Goal: Task Accomplishment & Management: Complete application form

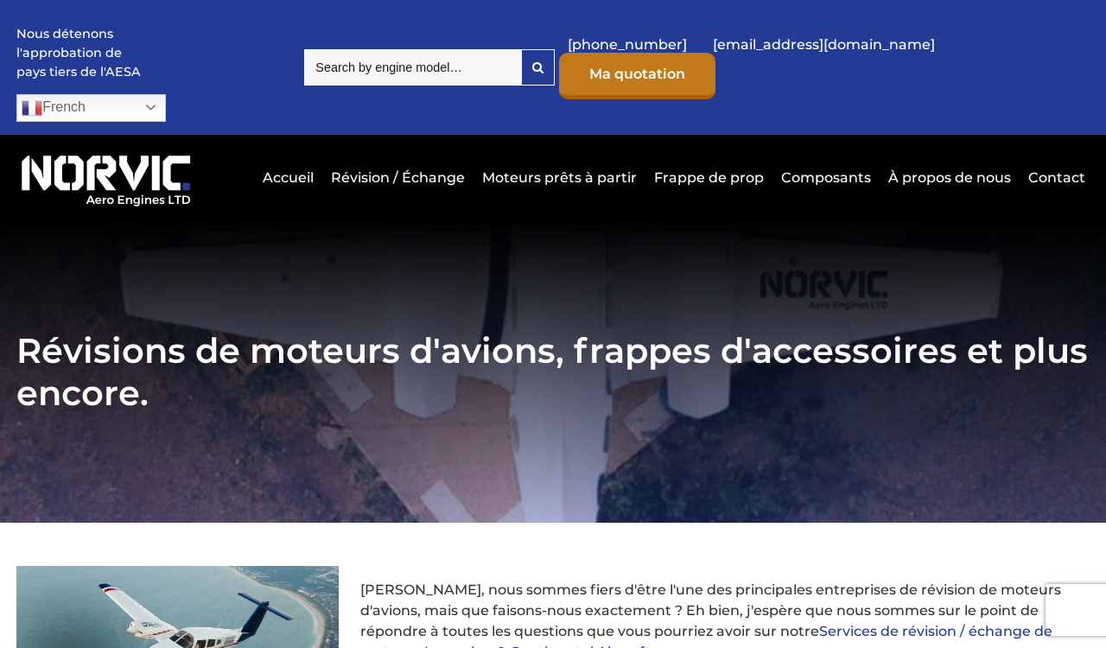
click at [715, 61] on link "Ma quotation" at bounding box center [637, 76] width 156 height 47
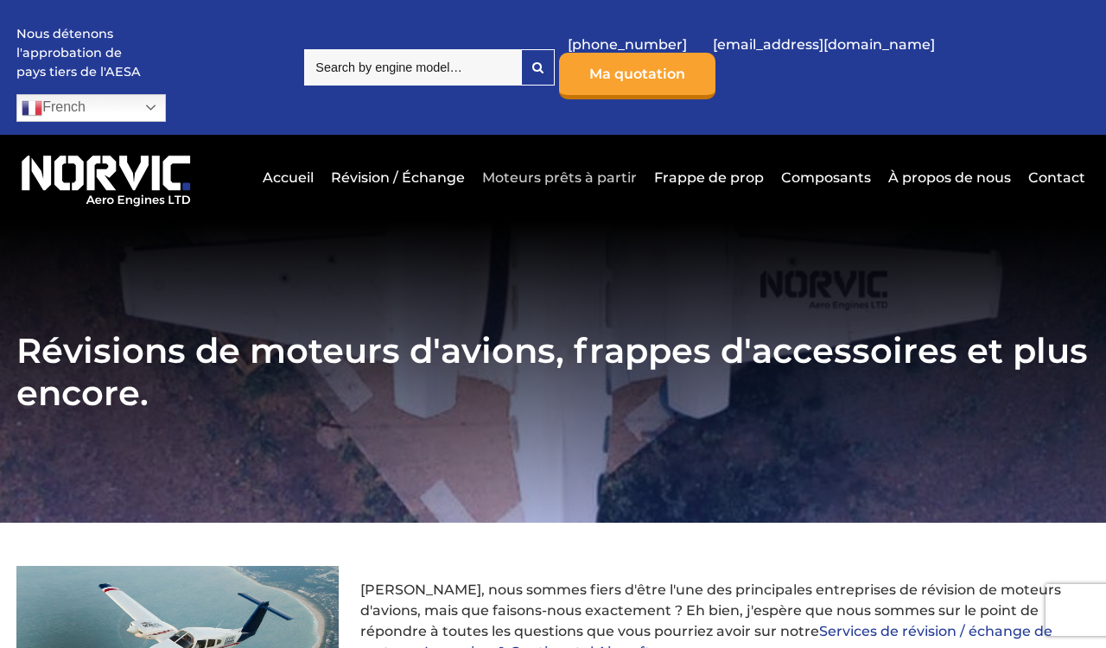
click at [577, 156] on link "Moteurs prêts à partir" at bounding box center [559, 177] width 163 height 42
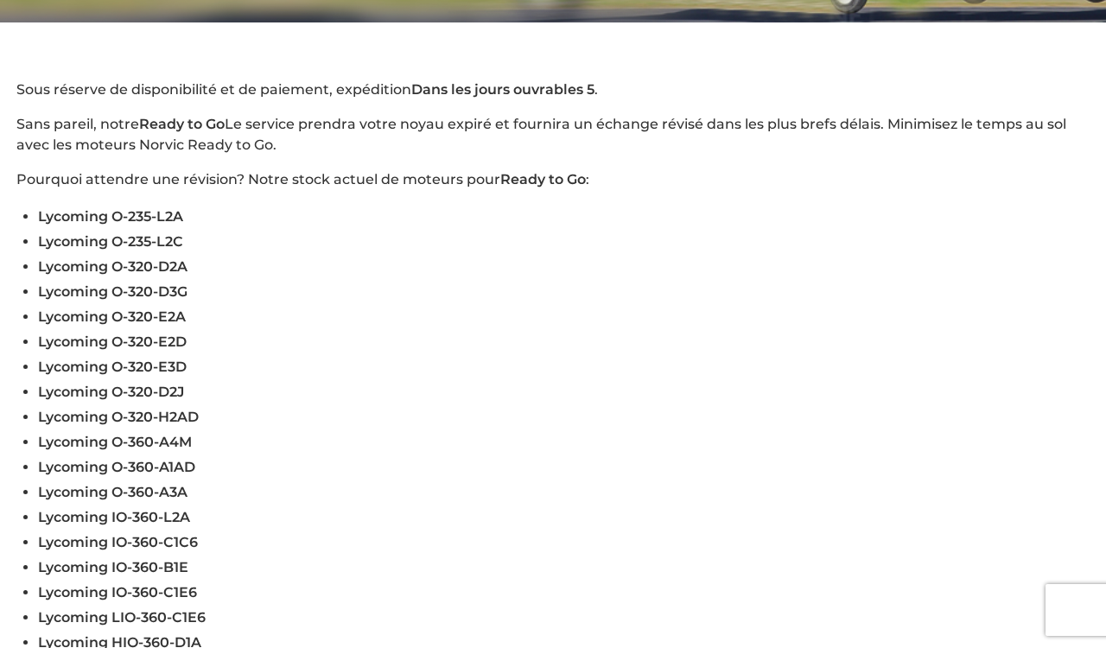
scroll to position [566, 0]
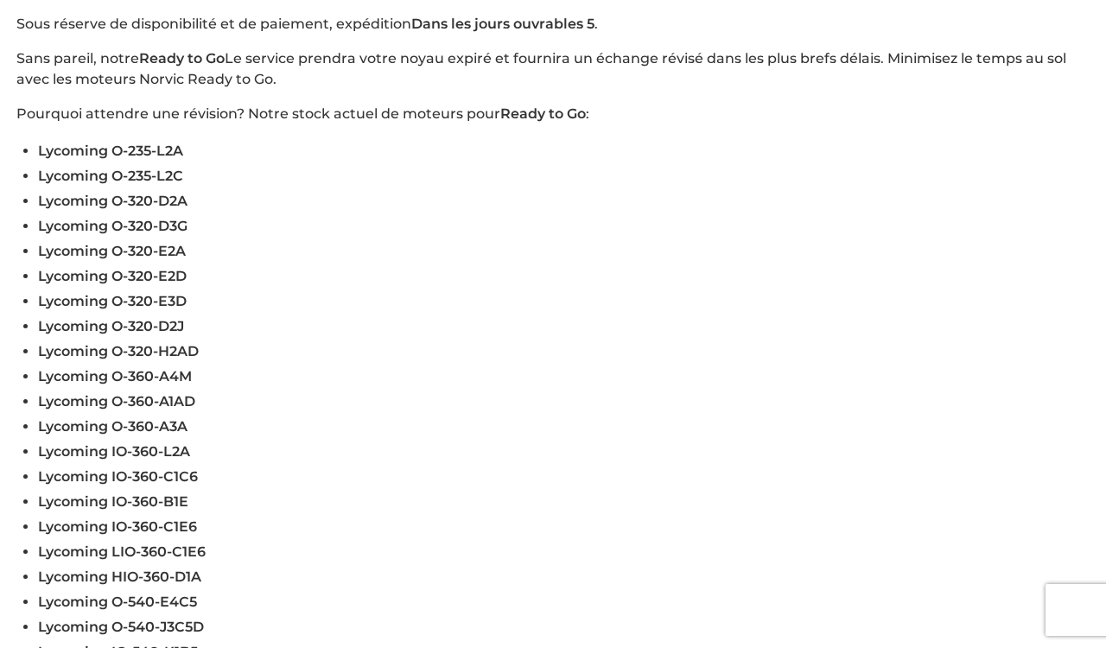
click at [120, 543] on span "Lycoming LIO-360-C1E6" at bounding box center [122, 551] width 168 height 16
click at [296, 514] on li "Lycoming IO-360-C1E6" at bounding box center [563, 526] width 1051 height 25
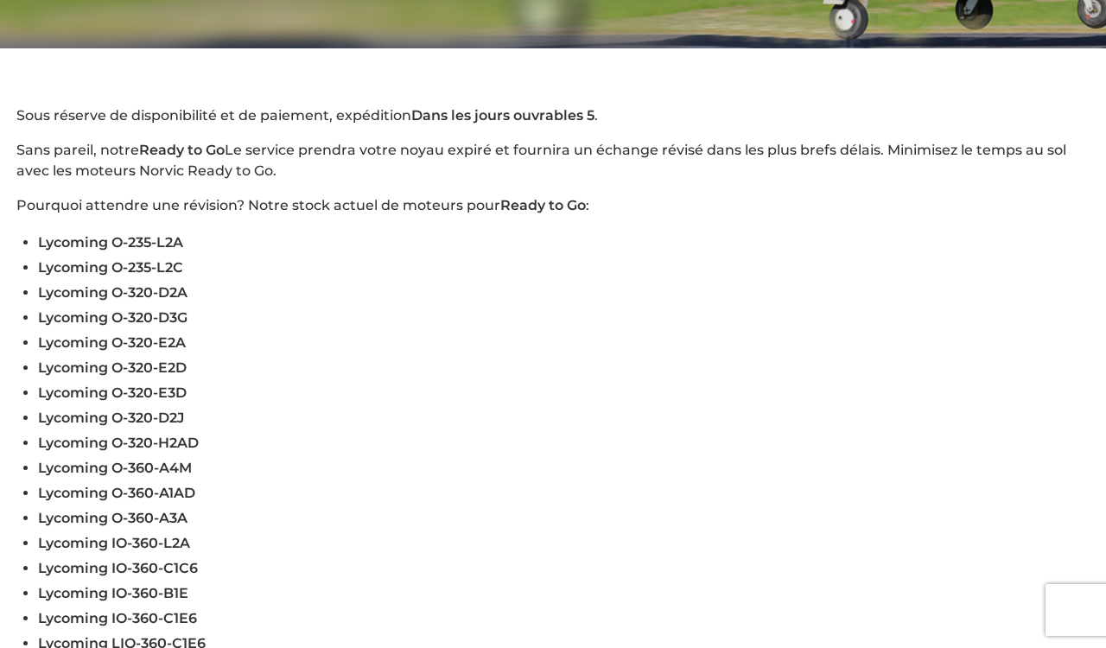
scroll to position [1278, 0]
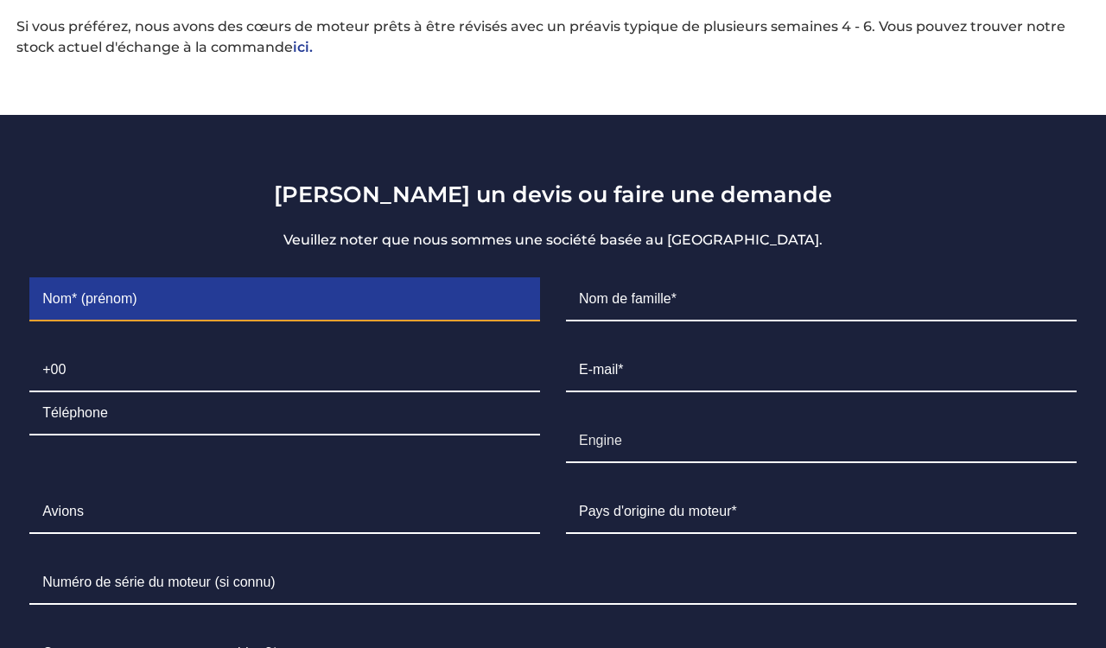
click at [230, 281] on input "Contact form" at bounding box center [284, 299] width 511 height 43
type input "b"
type input "BARRA"
click at [230, 281] on input "BARRA" at bounding box center [284, 299] width 511 height 43
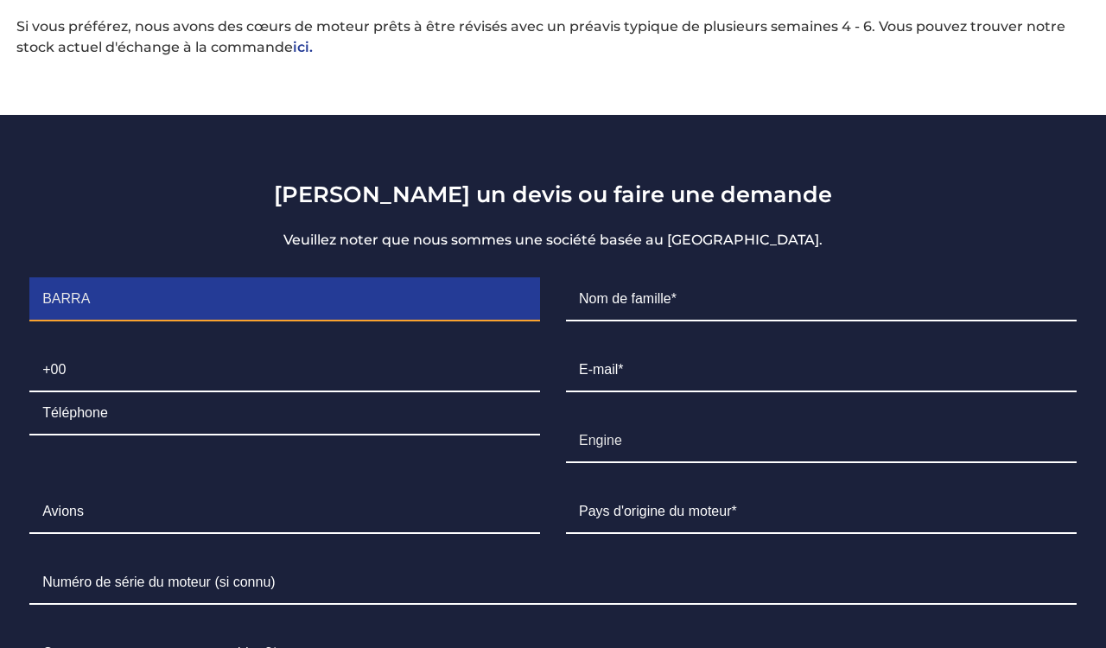
click at [228, 281] on input "BARRA" at bounding box center [284, 299] width 511 height 43
type input "Jean"
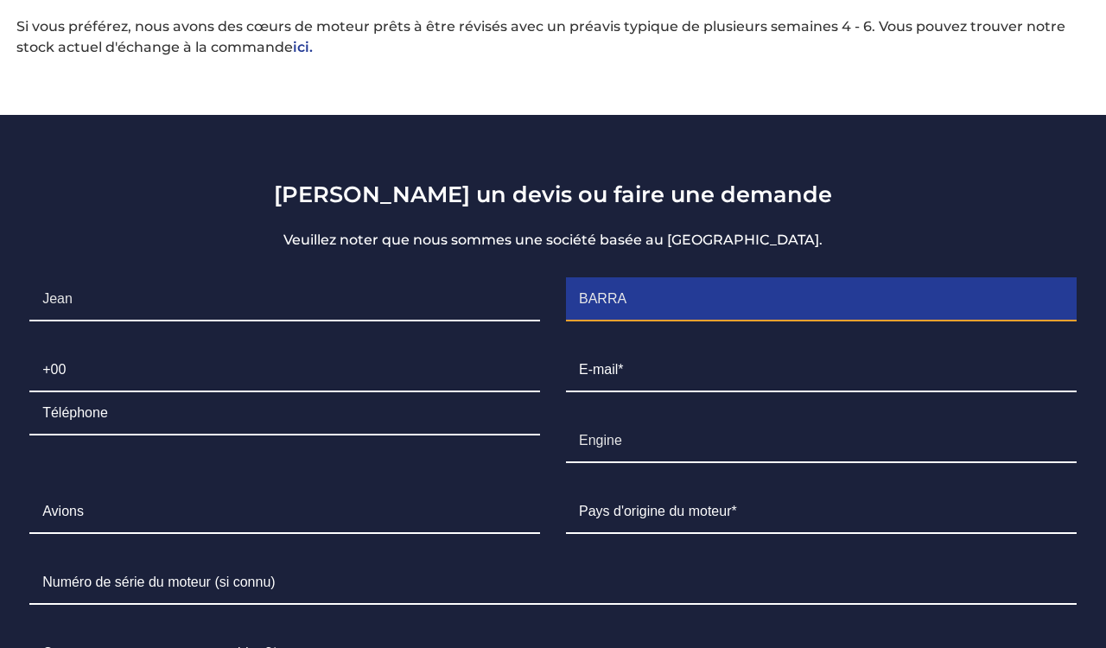
type input "BARRA"
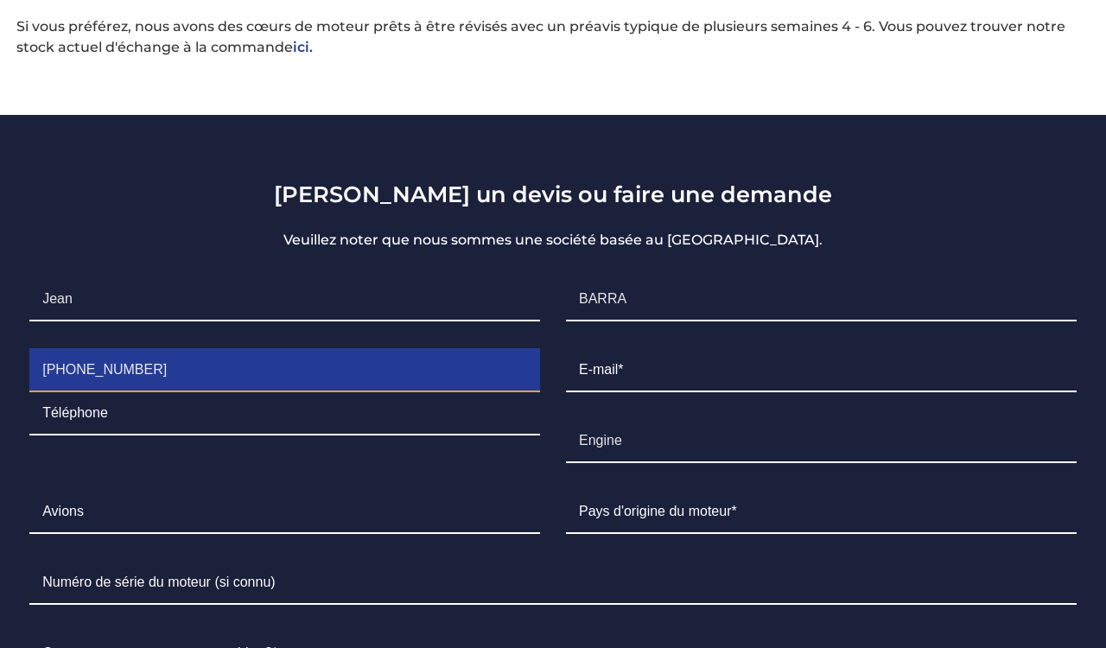
drag, startPoint x: 150, startPoint y: 359, endPoint x: 67, endPoint y: 355, distance: 83.0
click at [67, 355] on input "+330628420125" at bounding box center [284, 370] width 511 height 43
type input "+33"
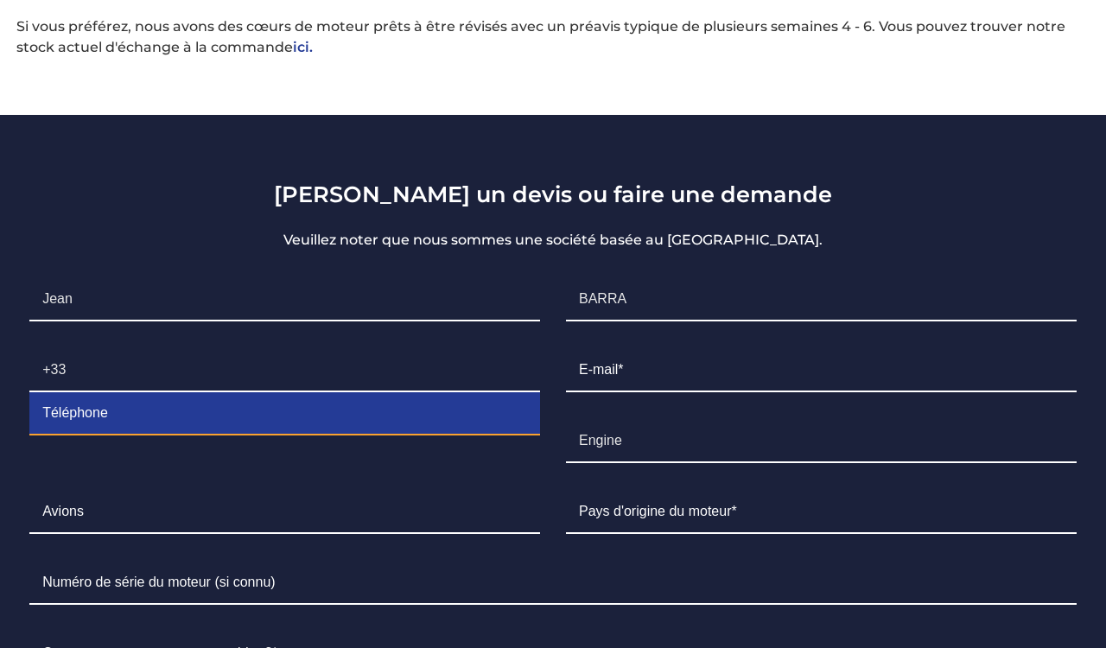
click at [83, 401] on input "Contact form" at bounding box center [284, 413] width 511 height 43
paste input "0628420125"
type input "0628420125"
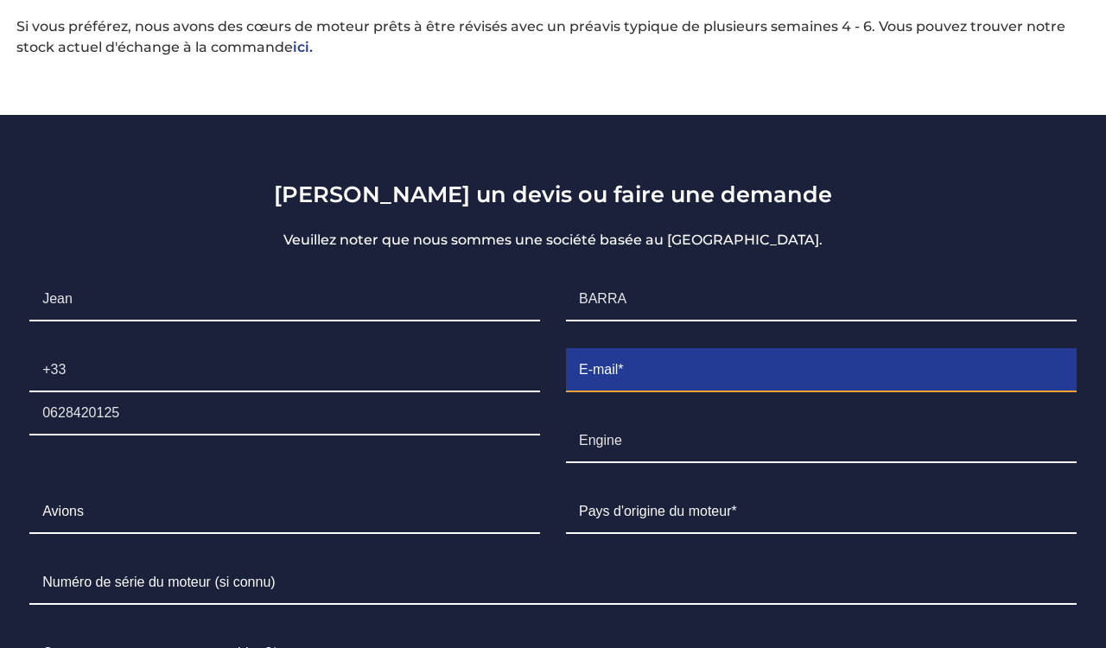
click at [695, 361] on input "Contact form" at bounding box center [821, 370] width 511 height 43
type input "[PERSON_NAME][EMAIL_ADDRESS][DOMAIN_NAME]"
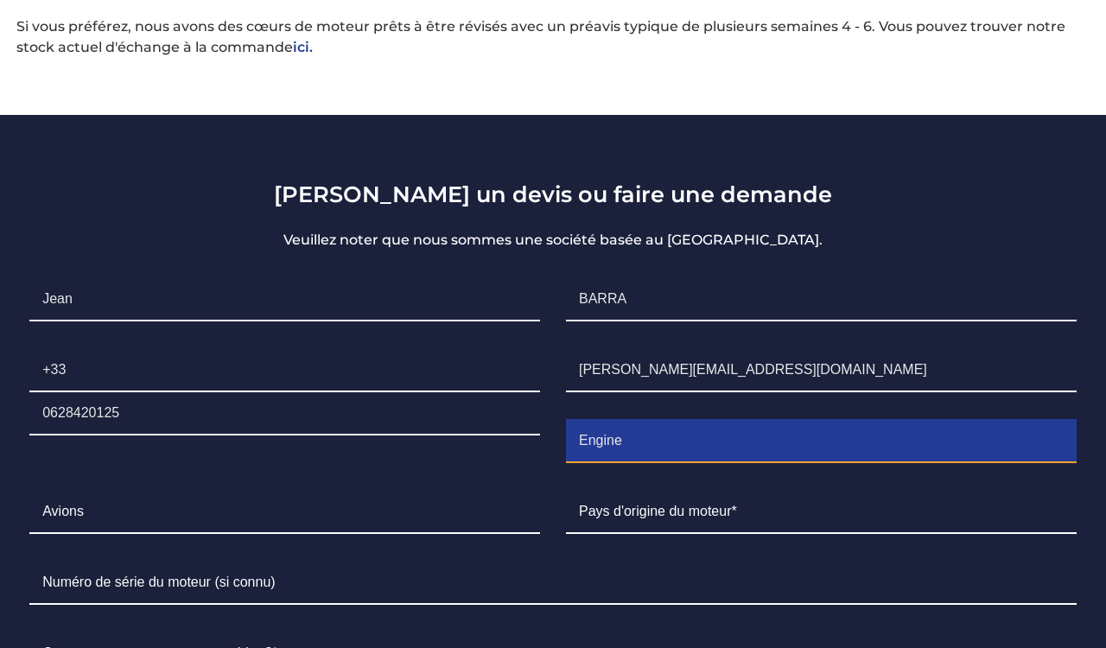
click at [651, 430] on input "Engine" at bounding box center [821, 441] width 511 height 43
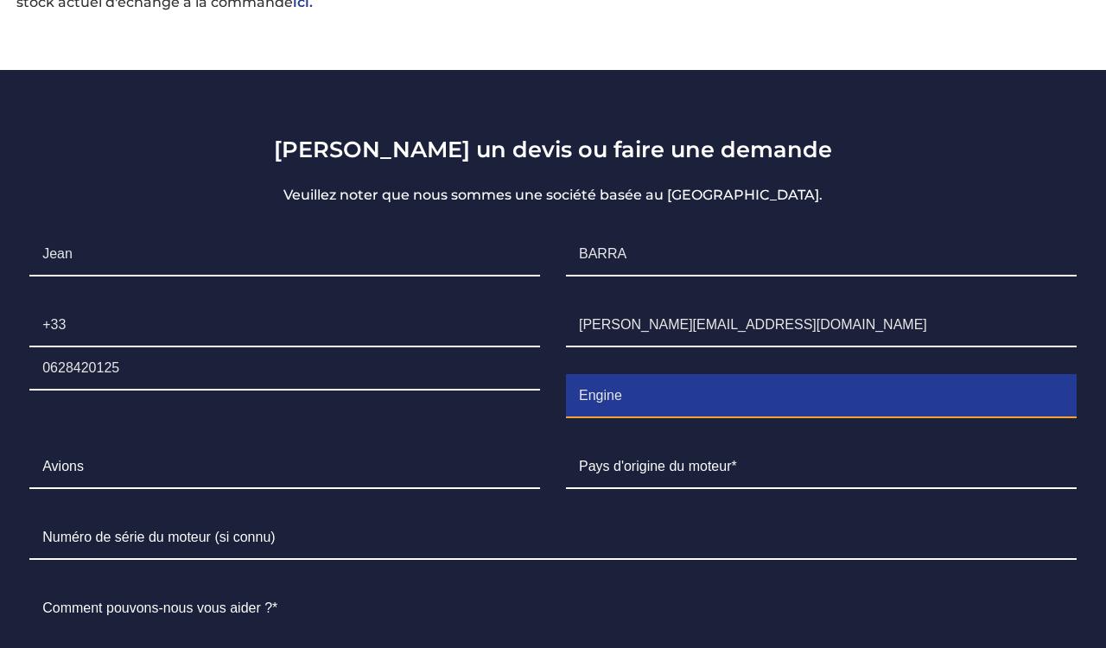
scroll to position [1323, 0]
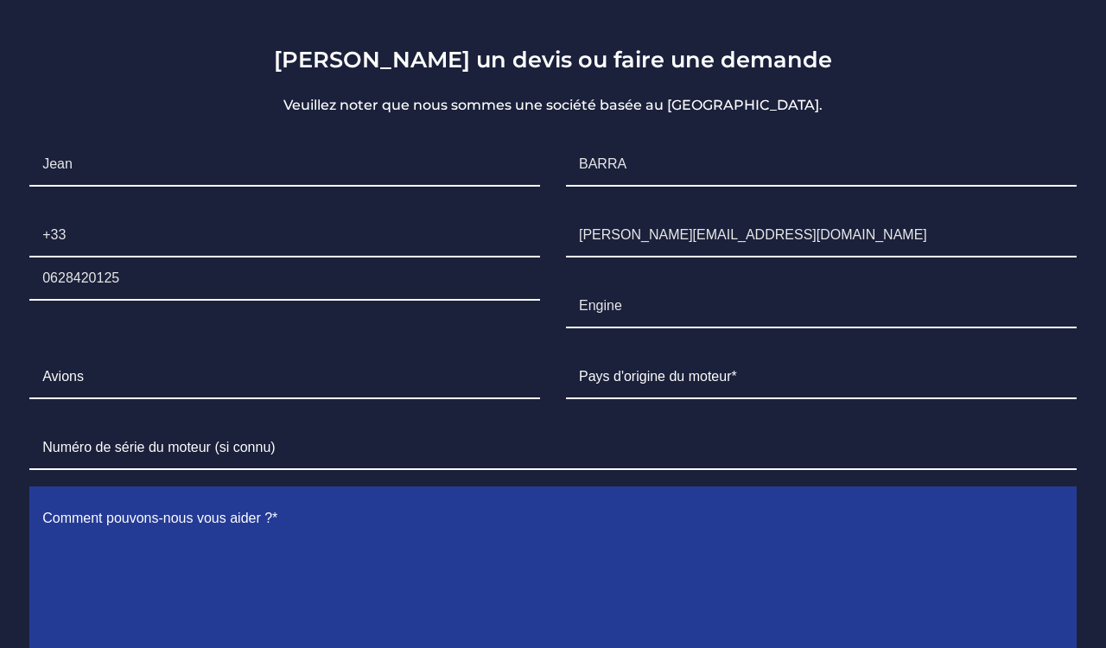
click at [480, 561] on textarea "Contact form" at bounding box center [552, 589] width 1047 height 183
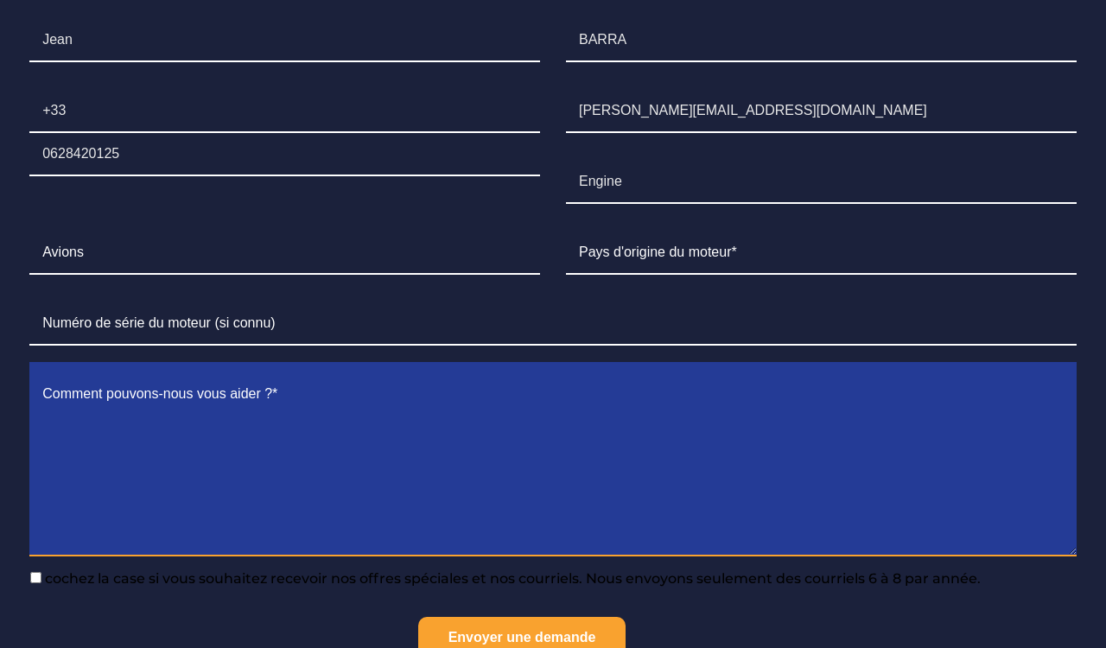
scroll to position [1538, 0]
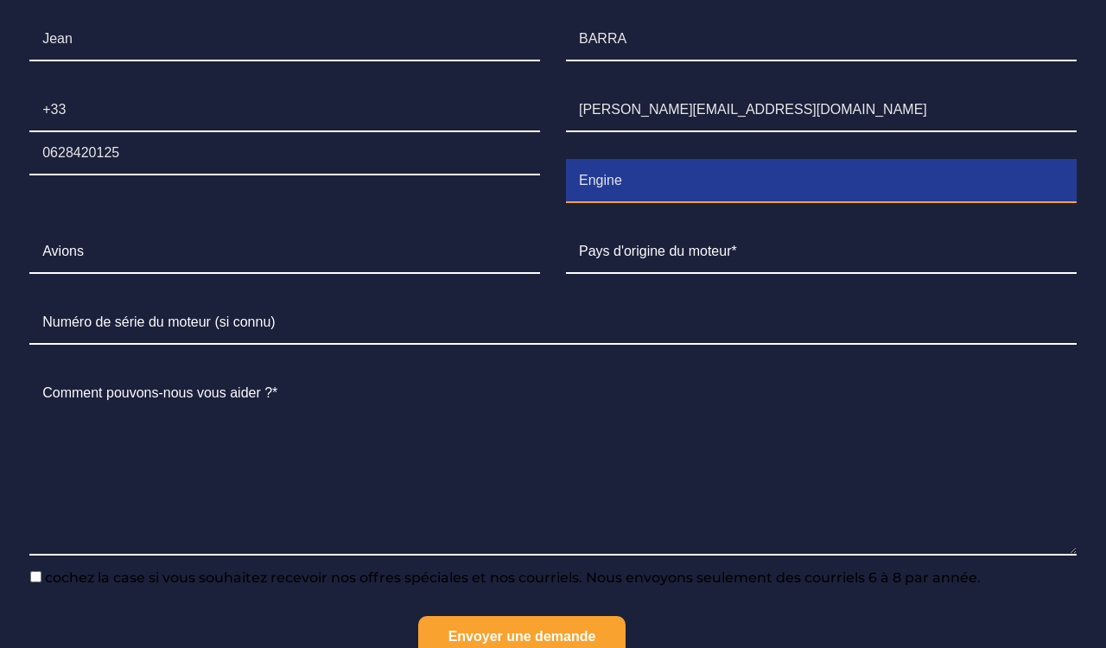
click at [650, 168] on input "Engine" at bounding box center [821, 181] width 511 height 43
type input "IO 360 C1E6 et LIO 360 C1E6"
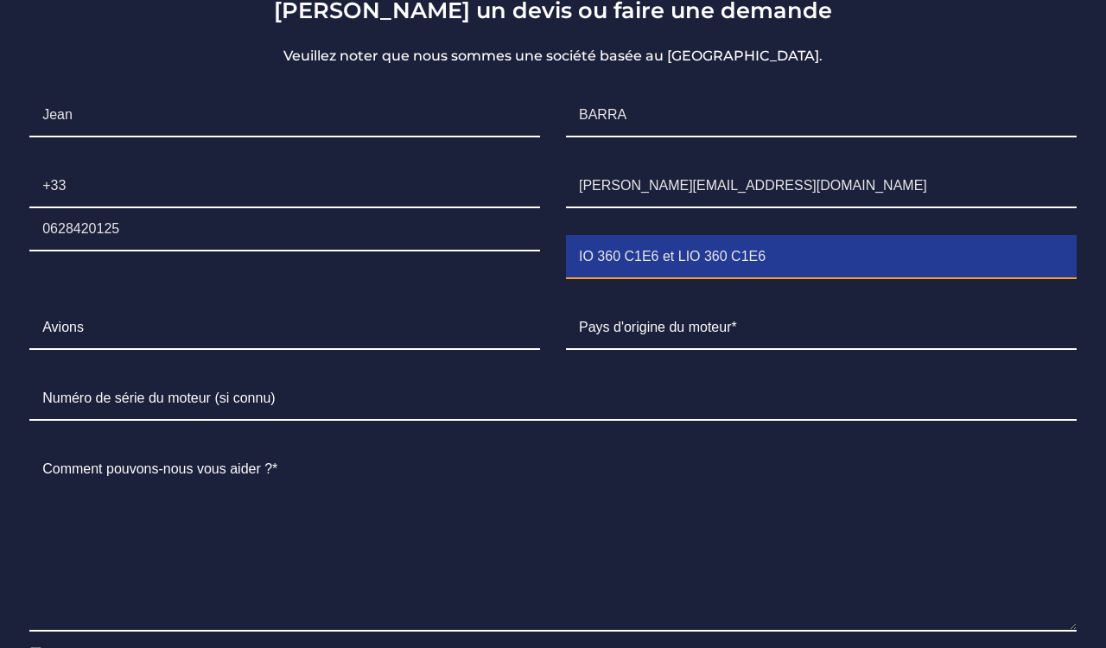
scroll to position [1463, 0]
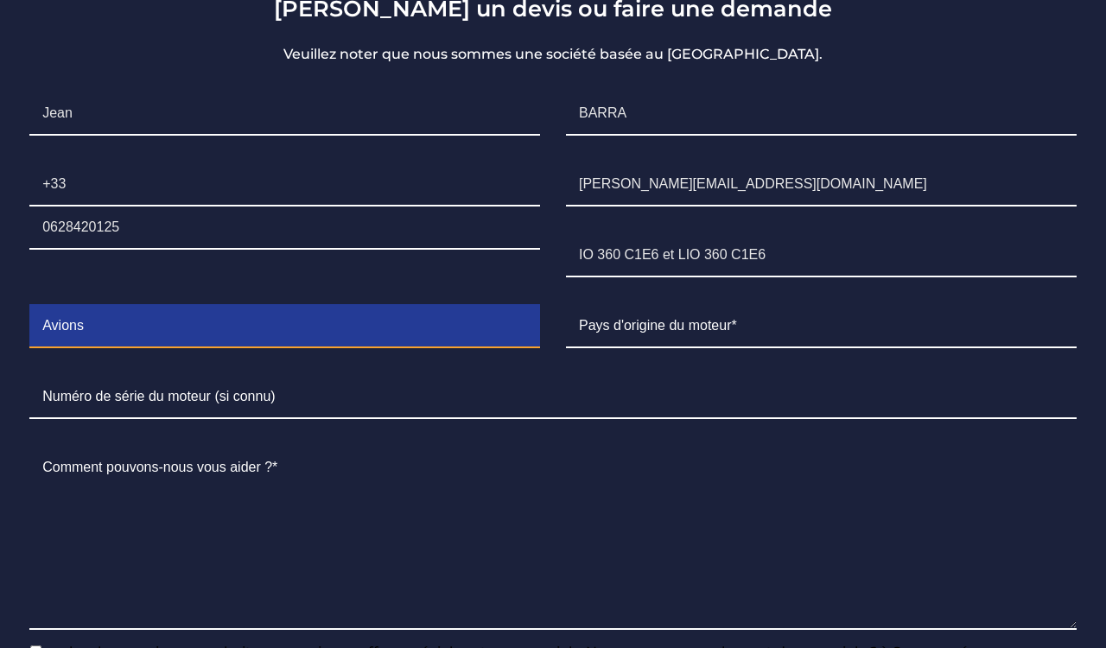
click at [180, 317] on input "Contact form" at bounding box center [284, 326] width 511 height 43
type input "PIPER SENECA 1"
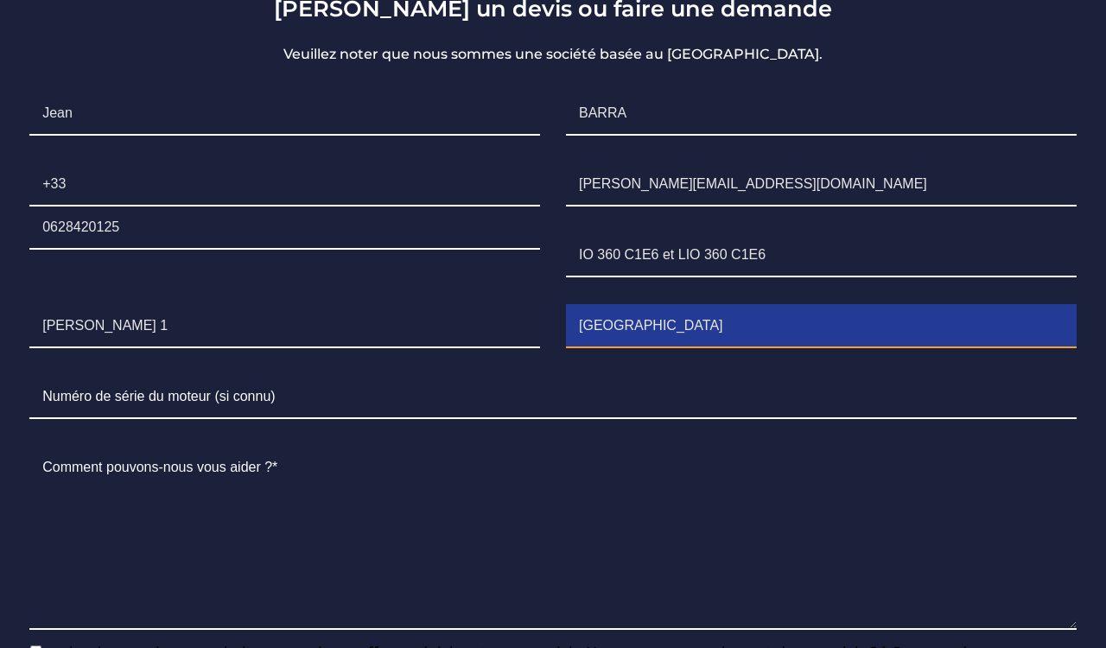
type input "FRANCE"
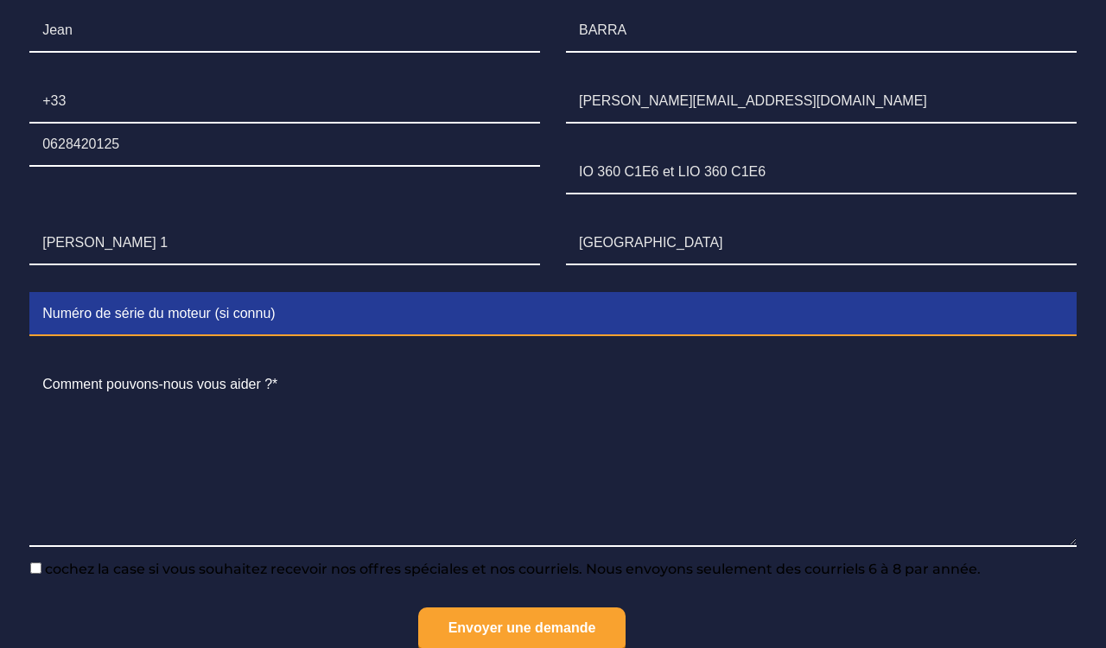
scroll to position [1549, 0]
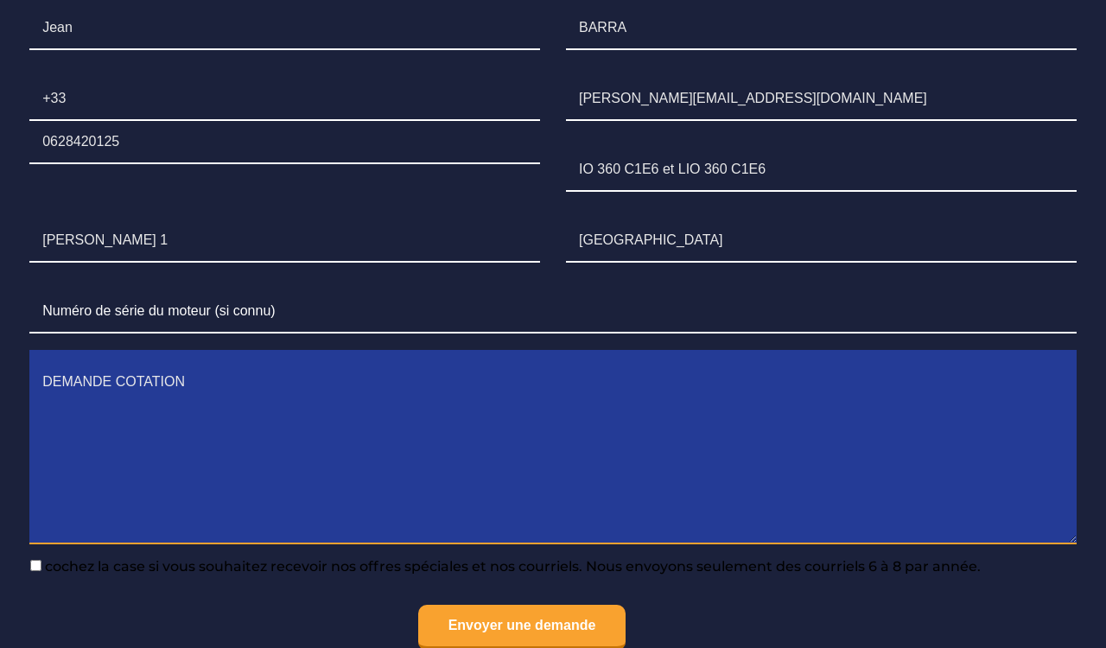
type textarea "DEMANDE COTATION"
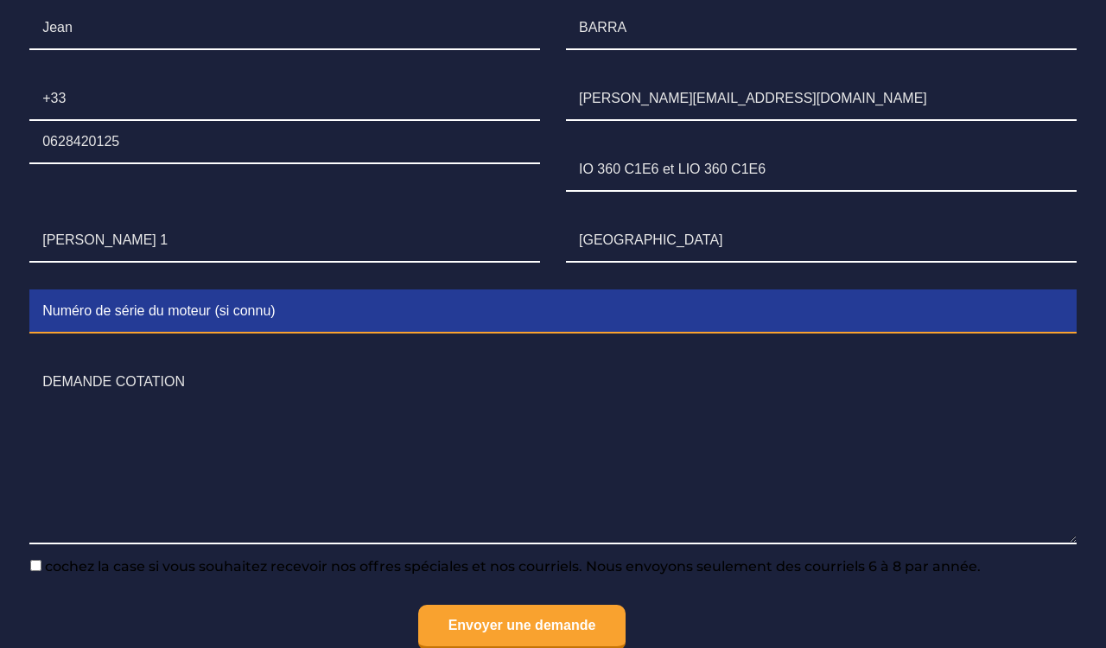
click at [183, 290] on input "Contact form" at bounding box center [552, 311] width 1047 height 43
type input "L-20770_51A et L-873-67A"
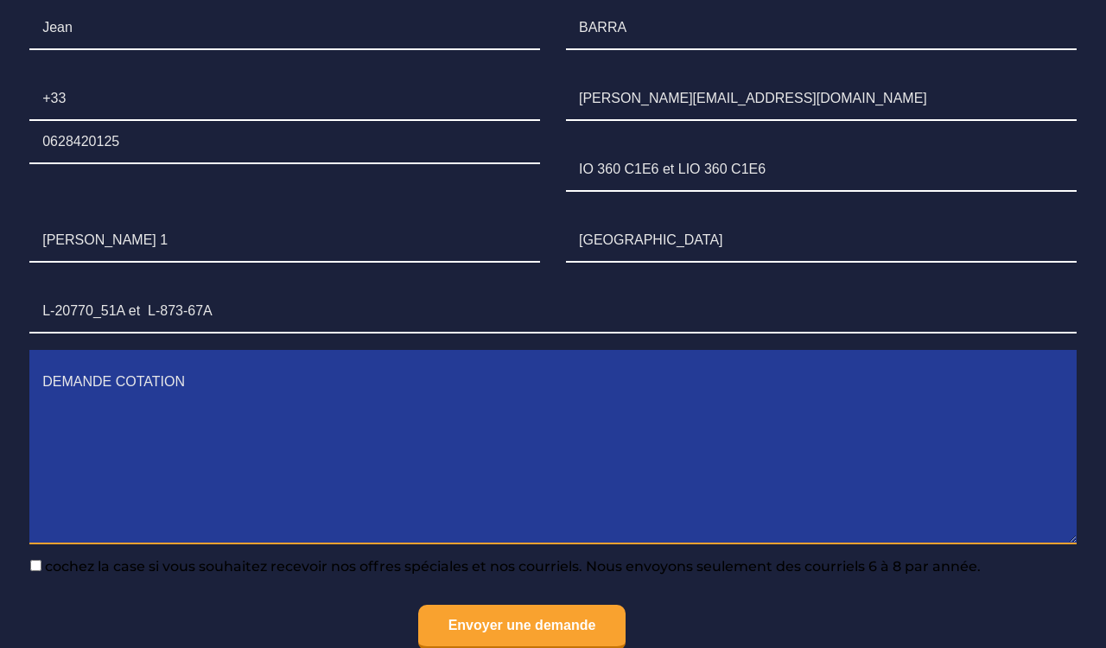
click at [433, 370] on textarea "DEMANDE COTATION" at bounding box center [552, 452] width 1047 height 183
type textarea "DEMANDE COTATION OVH ou échange standard"
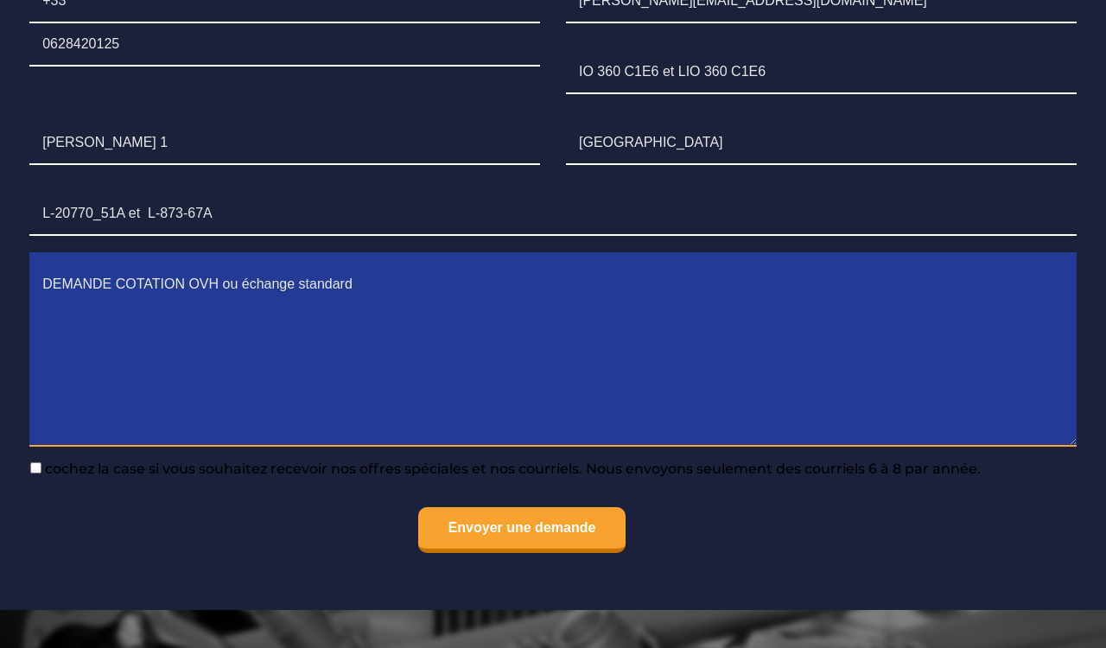
scroll to position [1646, 0]
click at [155, 270] on textarea "DEMANDE COTATION OVH ou échange standard" at bounding box center [552, 355] width 1047 height 183
click at [235, 364] on textarea "DEMANDE COTATION OVH ou échange standard" at bounding box center [552, 355] width 1047 height 183
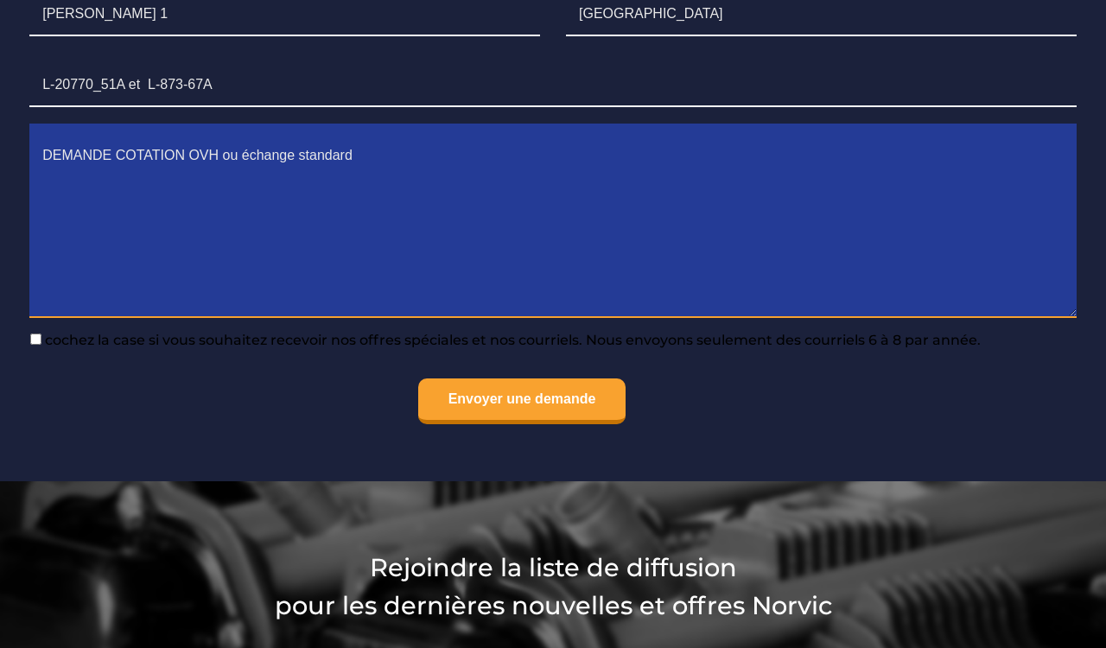
scroll to position [1784, 0]
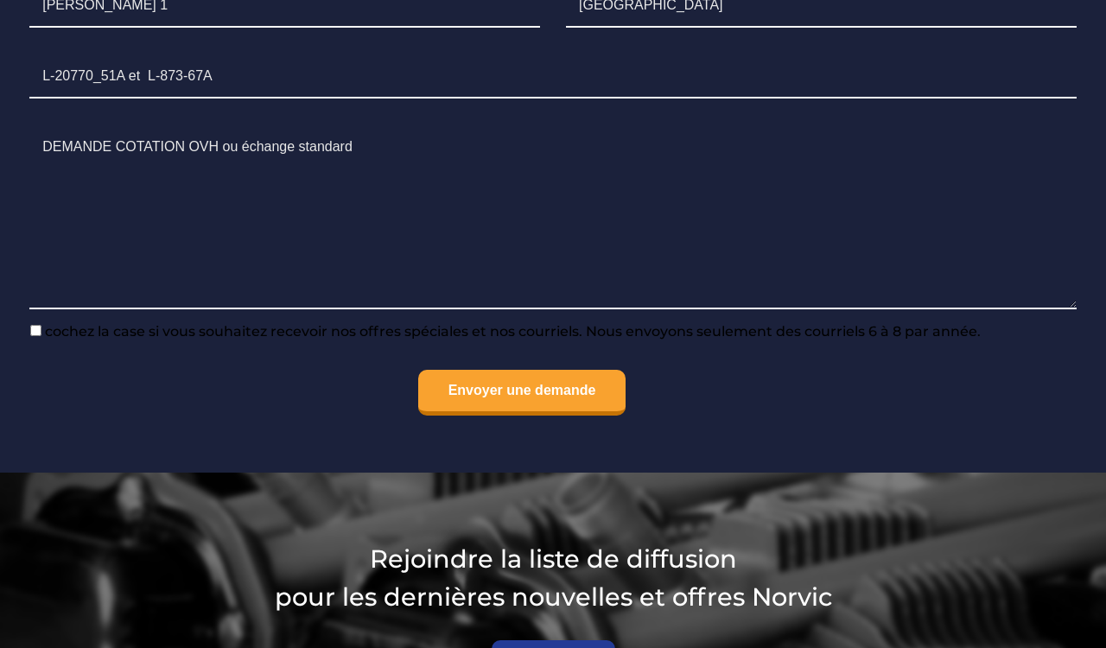
click at [92, 323] on span "cochez la case si vous souhaitez recevoir nos offres spéciales et nos courriels…" at bounding box center [510, 331] width 939 height 16
click at [41, 325] on input"] "cochez la case si vous souhaitez recevoir nos offres spéciales et nos courriels…" at bounding box center [35, 330] width 11 height 11
click at [35, 325] on input"] "cochez la case si vous souhaitez recevoir nos offres spéciales et nos courriels…" at bounding box center [35, 330] width 11 height 11
checkbox input"] "false"
click at [477, 391] on input "Envoyer une demande" at bounding box center [522, 393] width 208 height 46
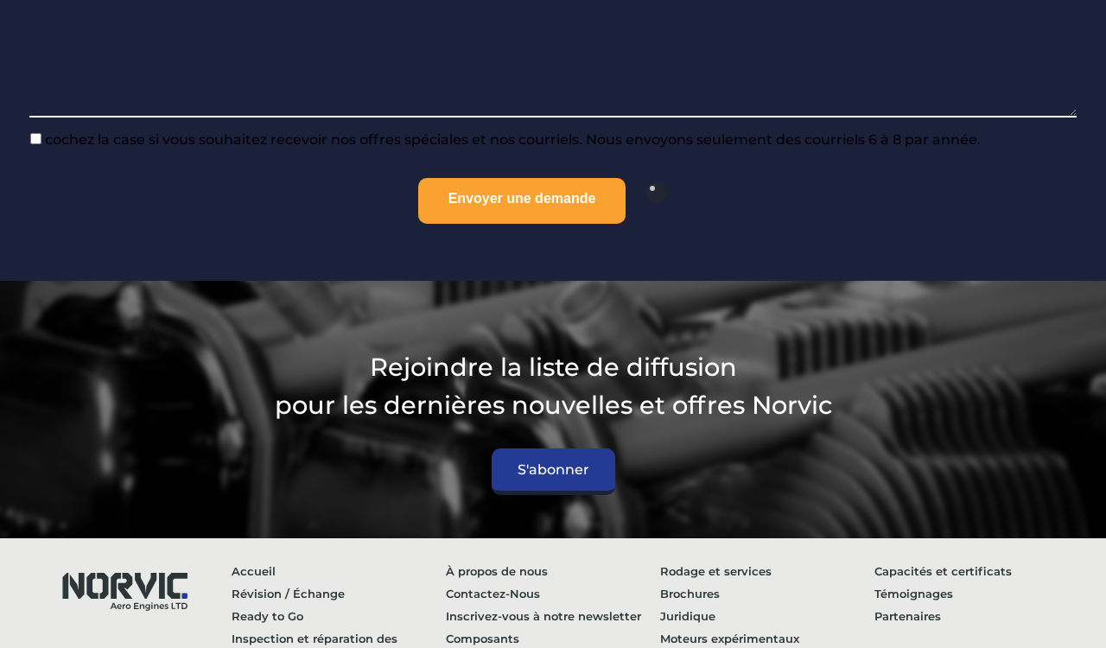
scroll to position [1975, 0]
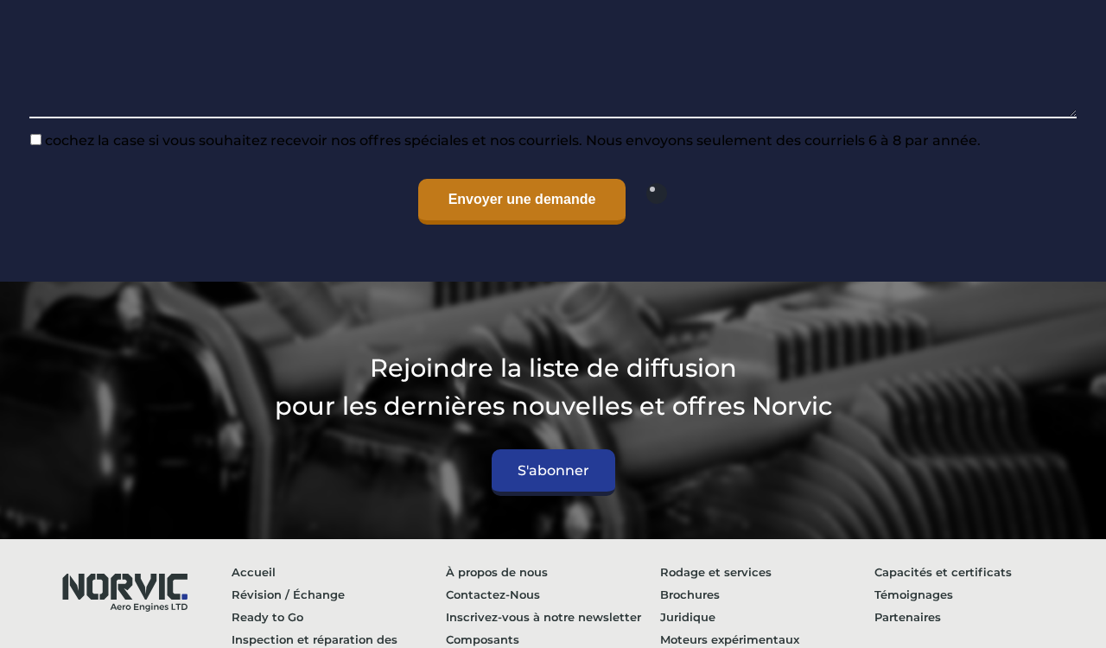
click at [461, 199] on input "Envoyer une demande" at bounding box center [522, 202] width 208 height 46
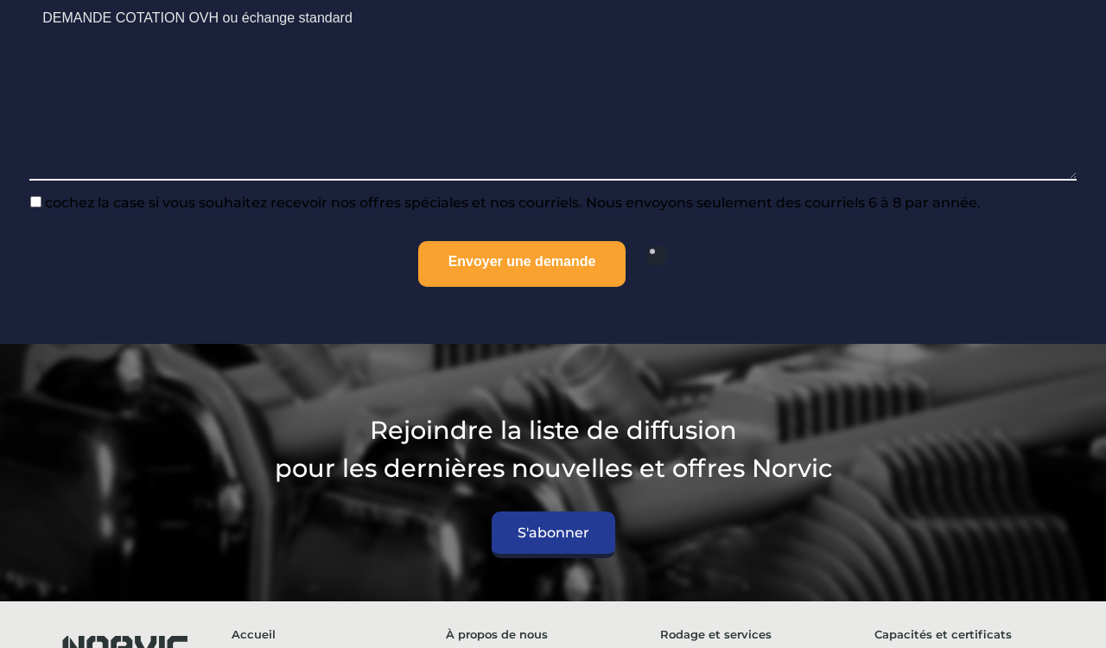
scroll to position [1911, 0]
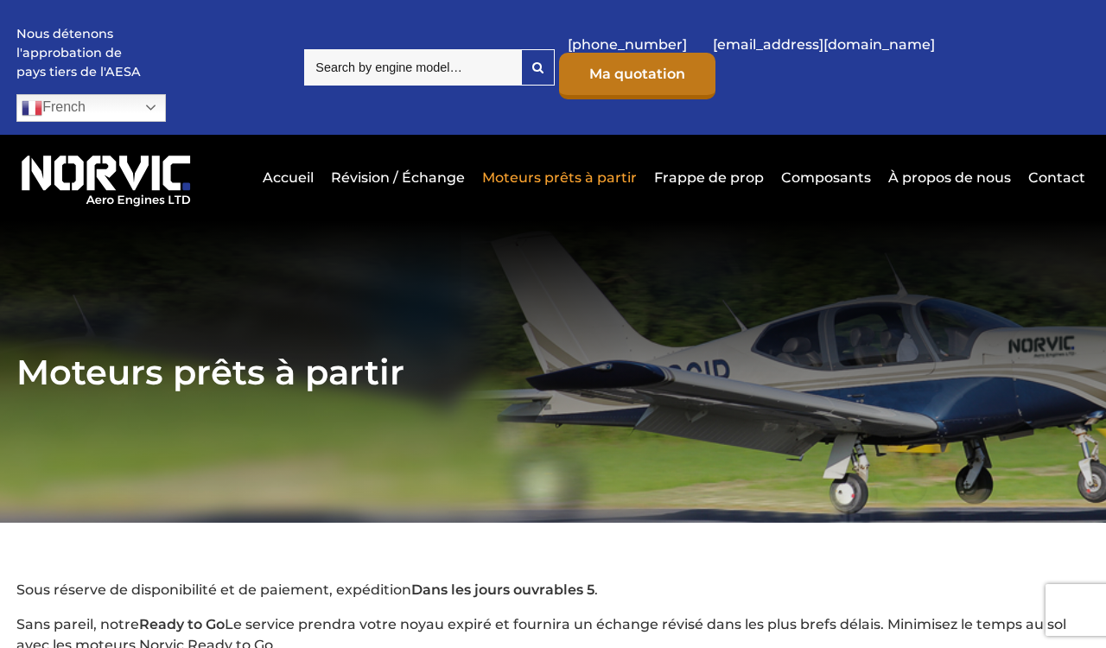
click at [715, 59] on link "Ma quotation" at bounding box center [637, 76] width 156 height 47
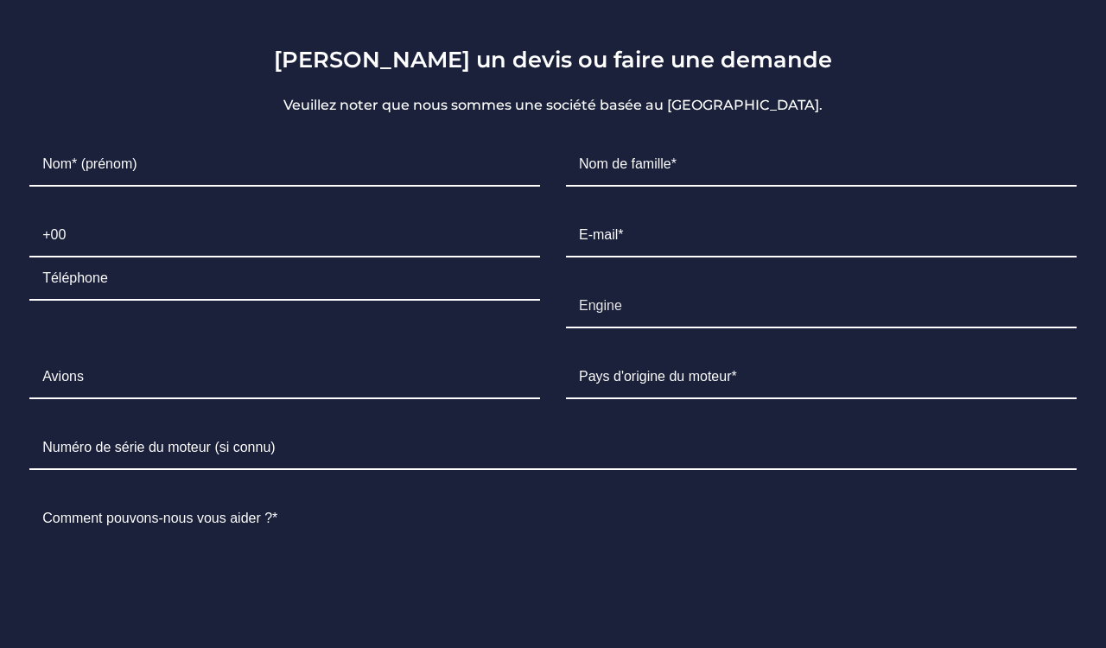
scroll to position [1428, 0]
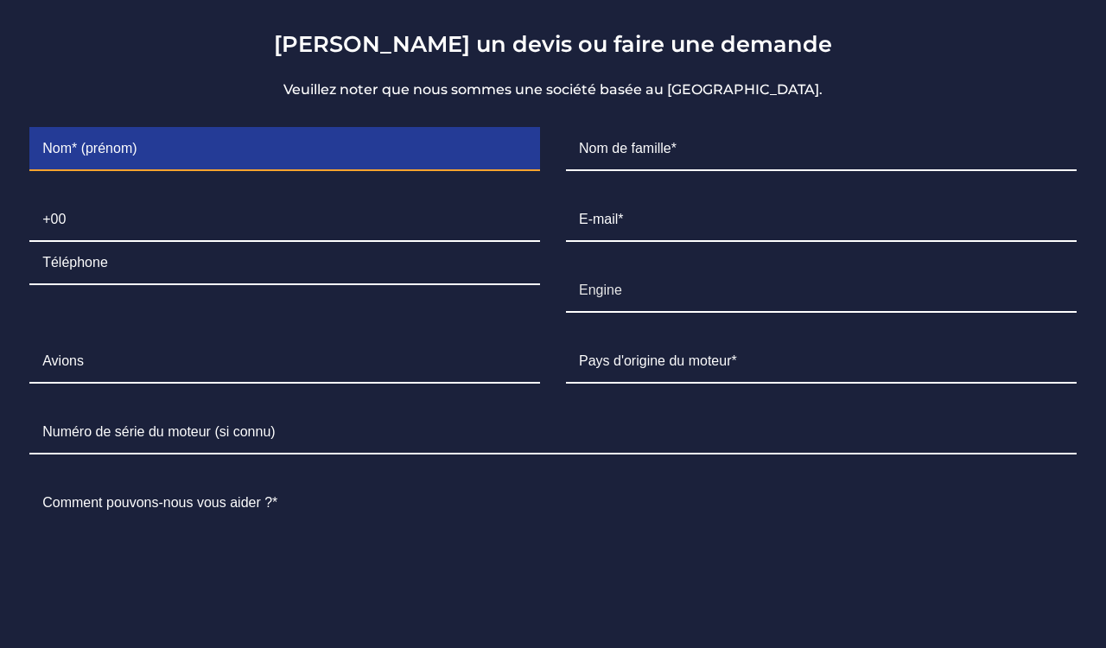
click at [223, 143] on input "Contact form" at bounding box center [284, 149] width 511 height 43
type input "Jean"
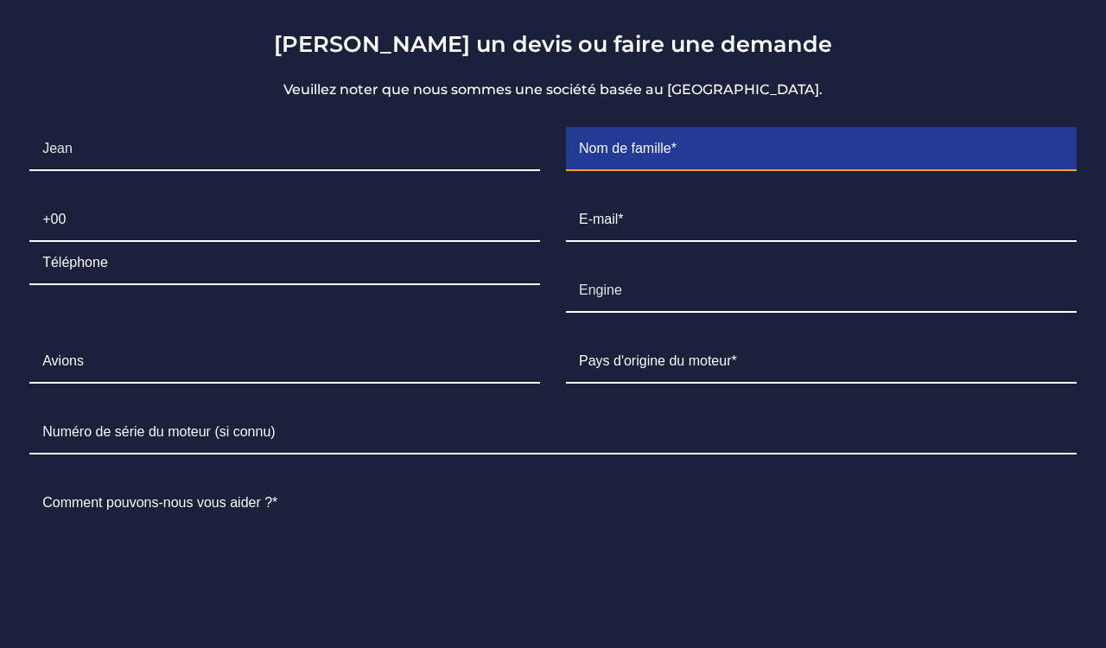
click at [723, 130] on input "Contact form" at bounding box center [821, 149] width 511 height 43
type input "BARRA"
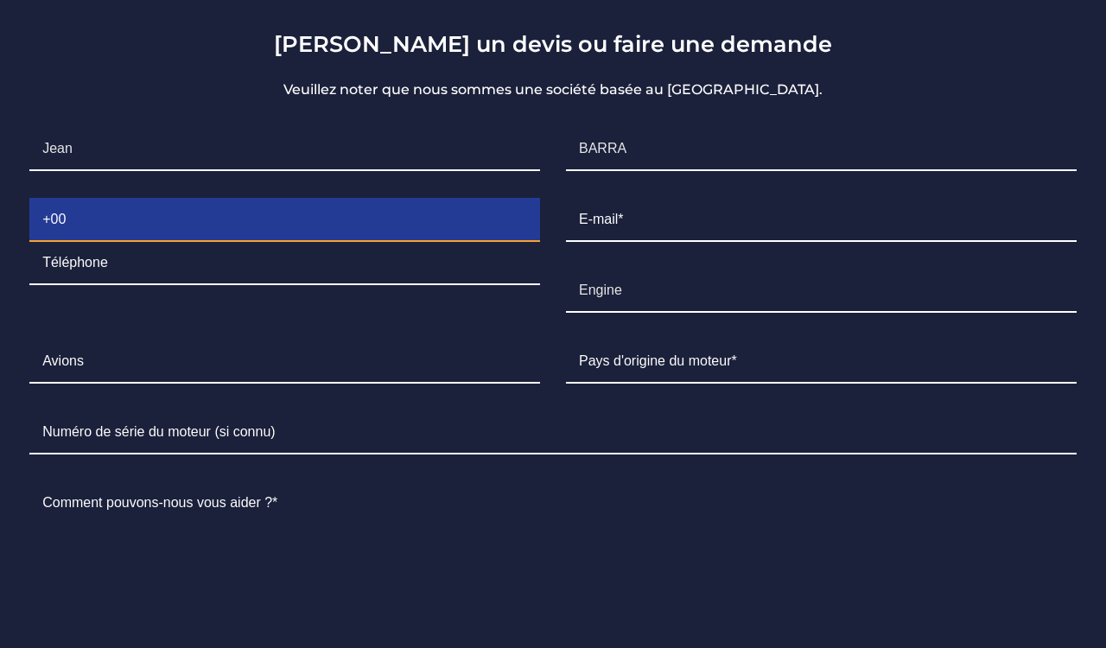
click at [428, 199] on input "Contact form" at bounding box center [284, 220] width 511 height 43
type input "+33"
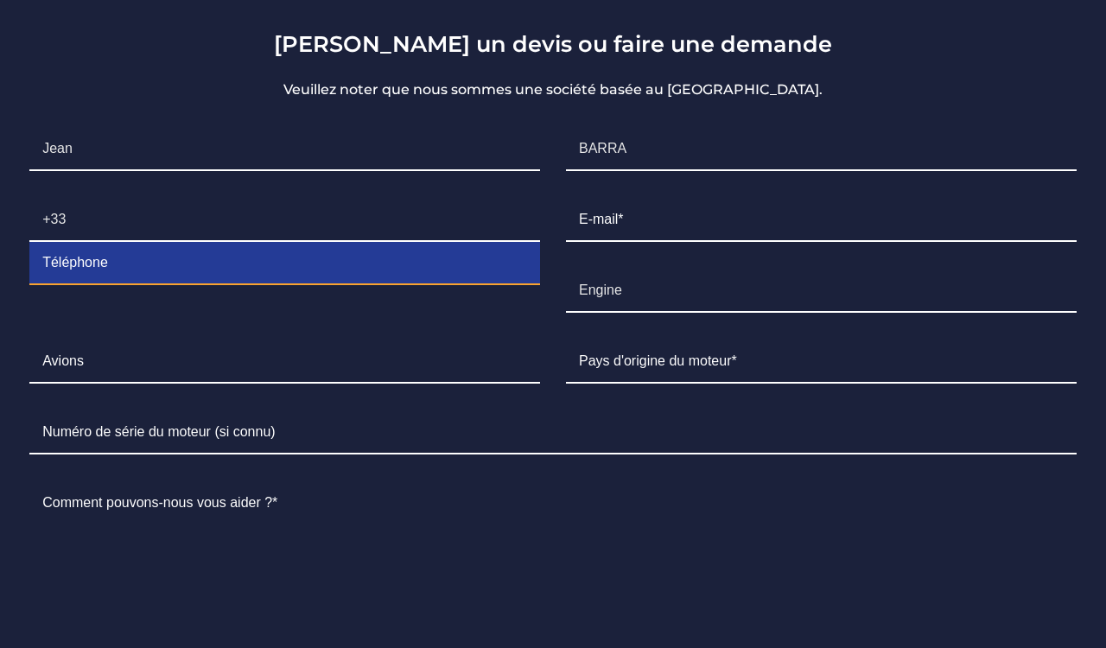
click at [175, 253] on input "Contact form" at bounding box center [284, 263] width 511 height 43
type input "[PHONE_NUMBER]"
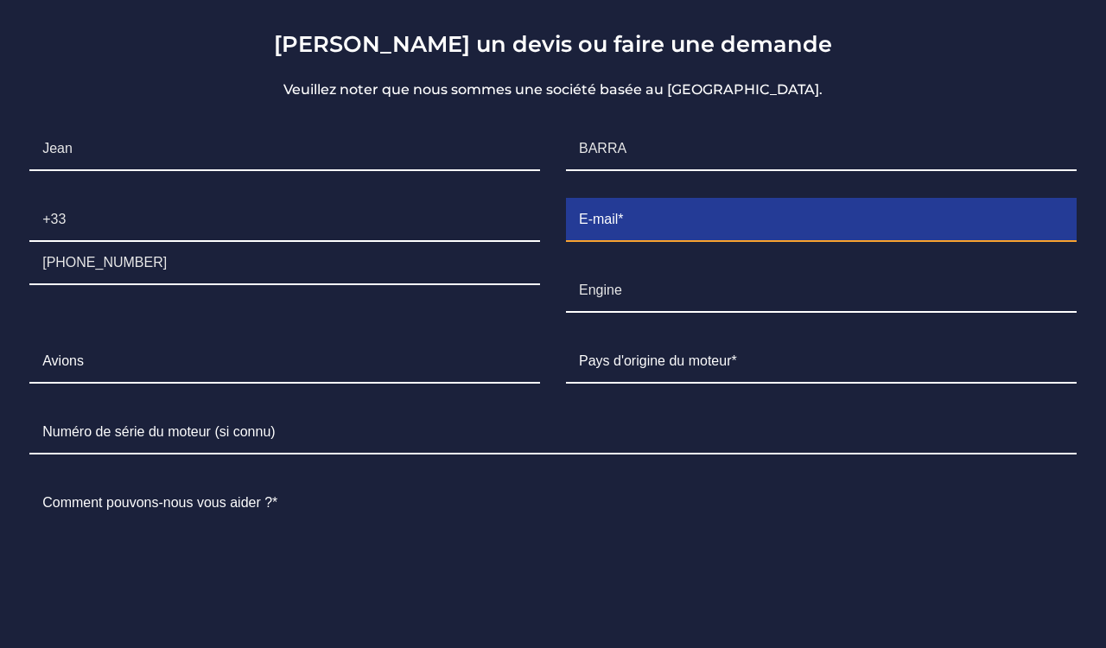
click at [652, 199] on input "Contact form" at bounding box center [821, 220] width 511 height 43
type input "[PERSON_NAME][EMAIL_ADDRESS][DOMAIN_NAME]"
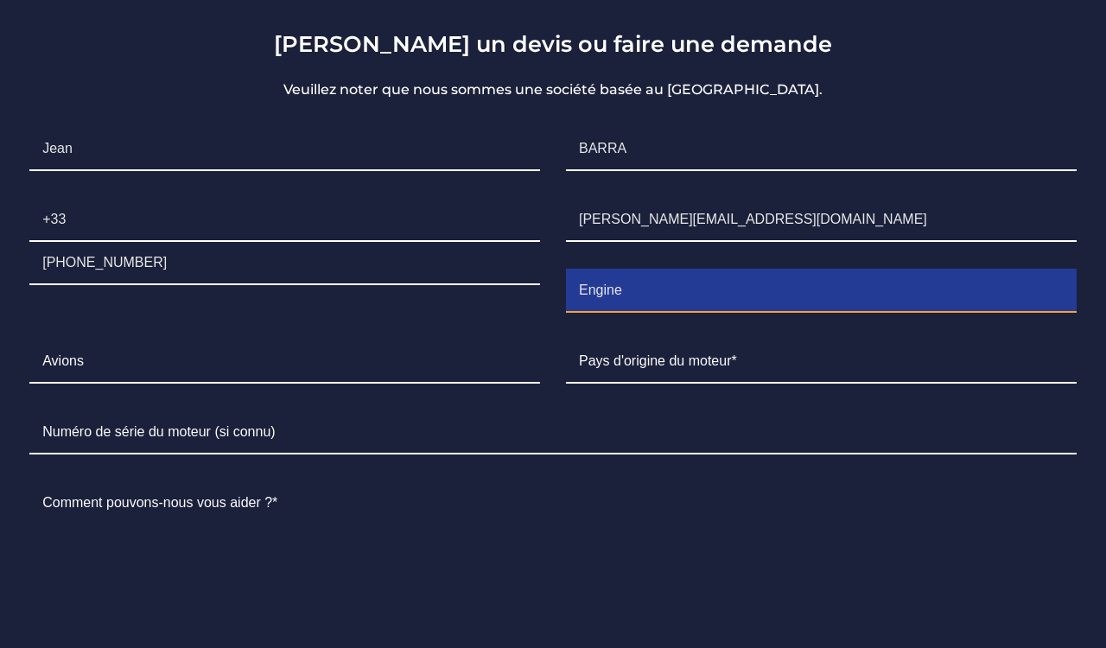
click at [650, 282] on input "Engine" at bounding box center [821, 291] width 511 height 43
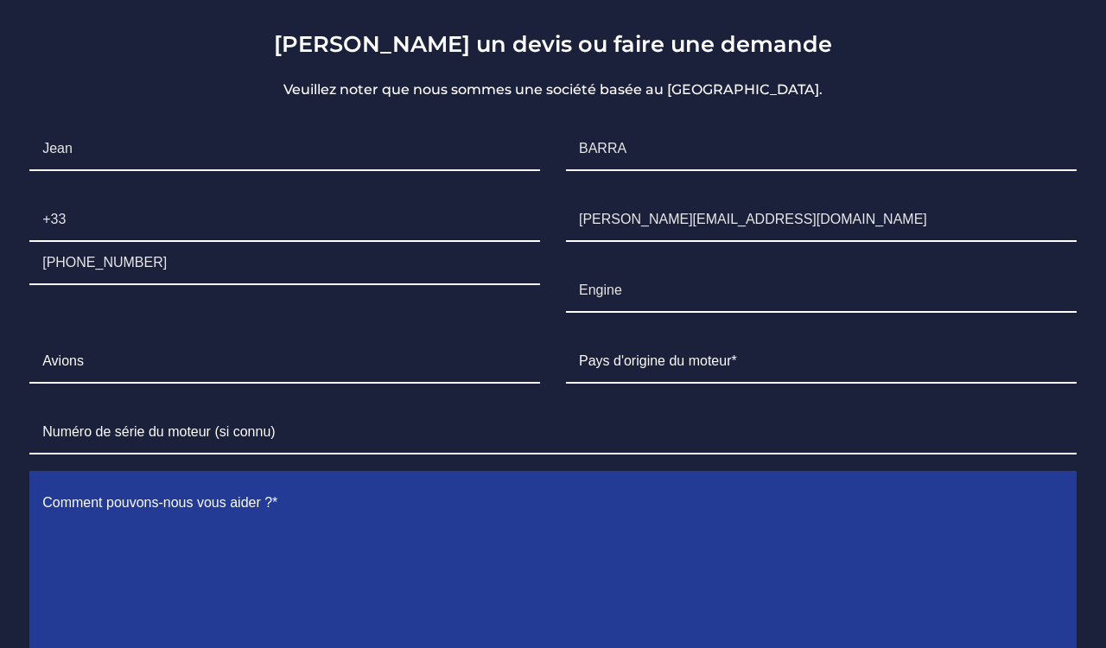
drag, startPoint x: 631, startPoint y: 521, endPoint x: 632, endPoint y: 508, distance: 13.1
click at [631, 521] on textarea "Contact form" at bounding box center [552, 573] width 1047 height 183
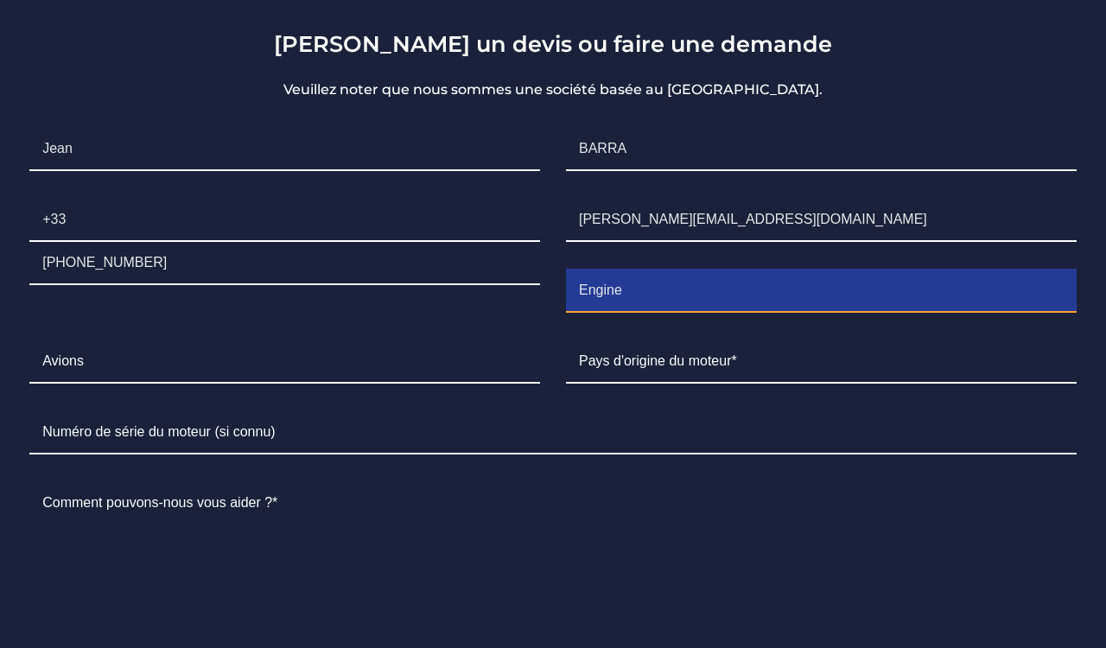
click at [628, 278] on input "Engine" at bounding box center [821, 291] width 511 height 43
type input "IO 360 C1E6 et LIO 360 C1E6"
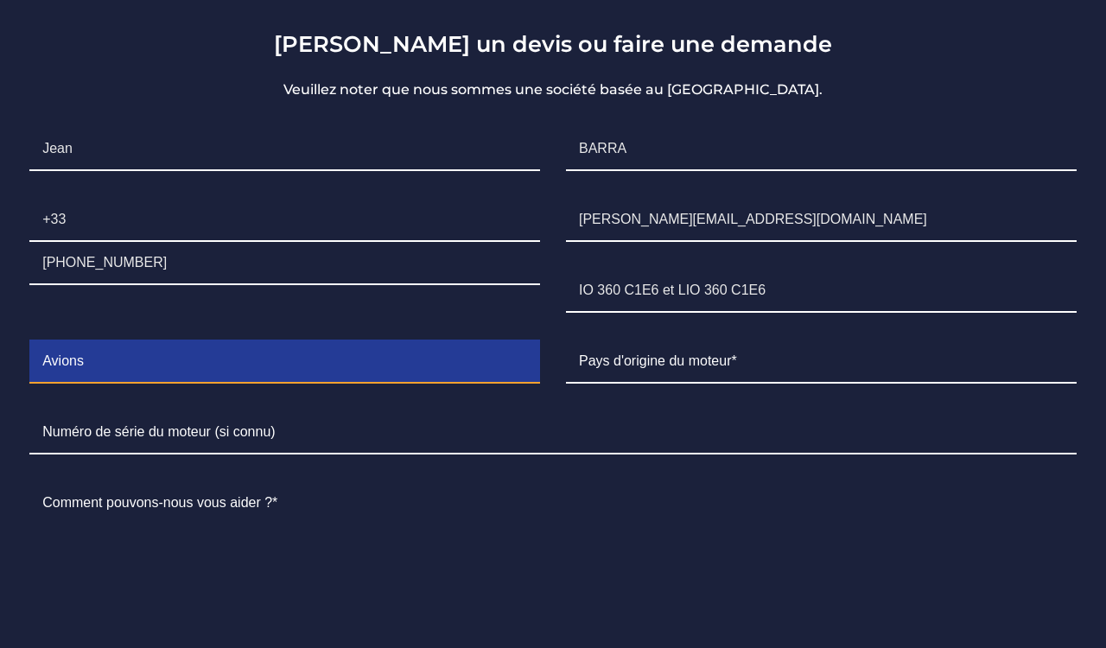
click at [402, 342] on input "Contact form" at bounding box center [284, 361] width 511 height 43
type input "[PERSON_NAME] 1"
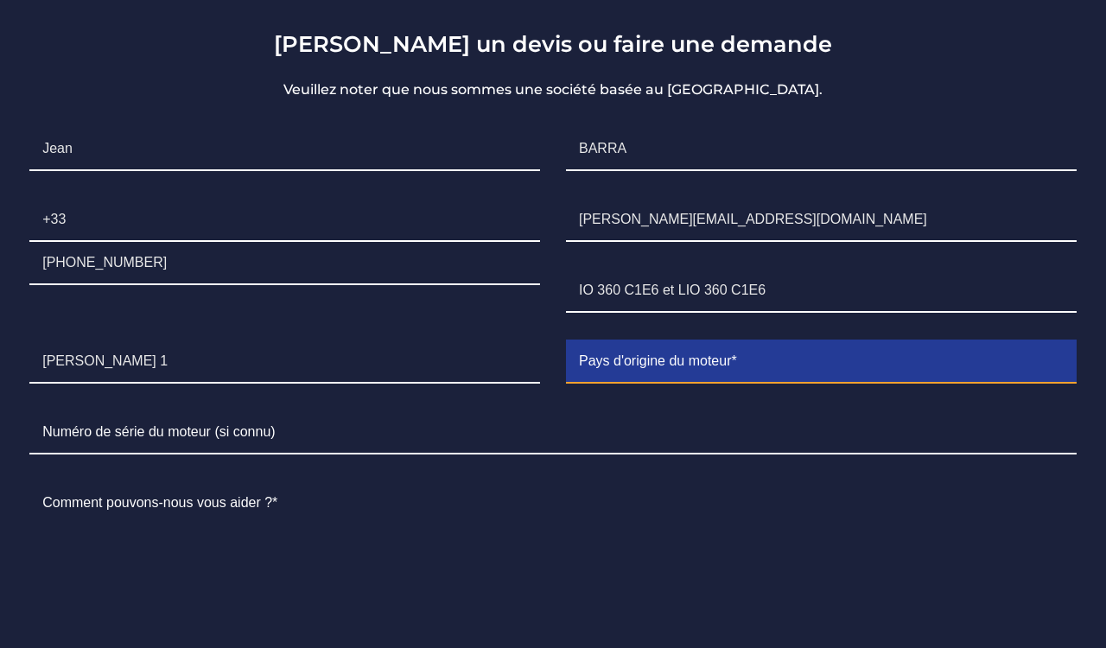
click at [674, 352] on input "Contact form" at bounding box center [821, 361] width 511 height 43
type input "[GEOGRAPHIC_DATA]"
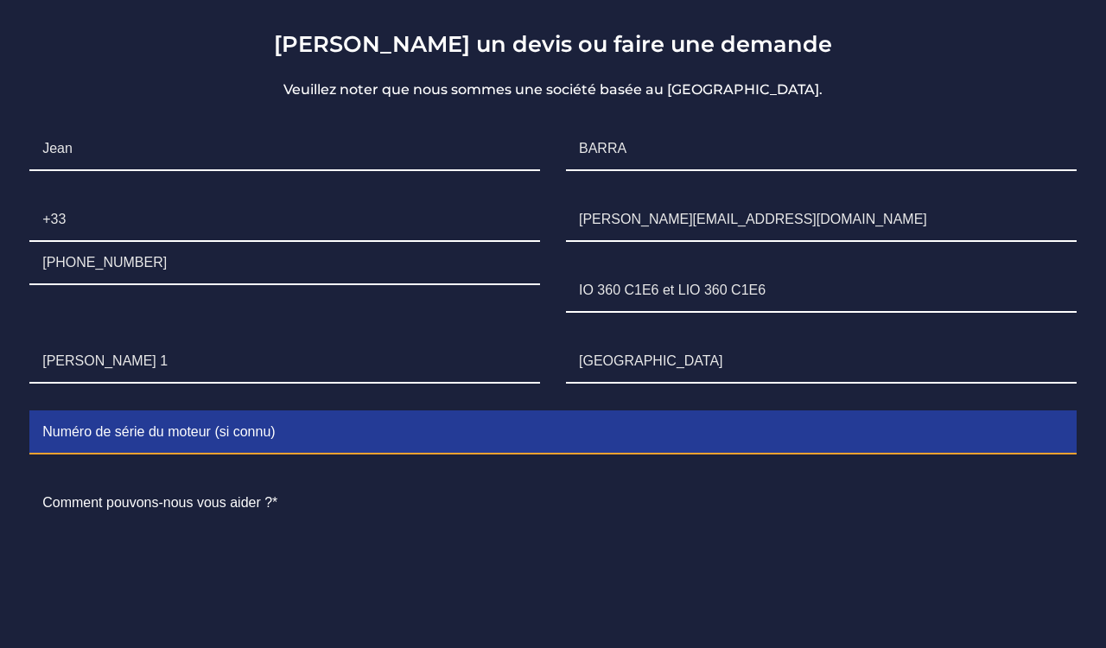
click at [409, 412] on input "Contact form" at bounding box center [552, 432] width 1047 height 43
click at [103, 423] on input "L-20770_51A et L-873-67A" at bounding box center [552, 432] width 1047 height 43
type input "L-20770-51A et L-873-67A"
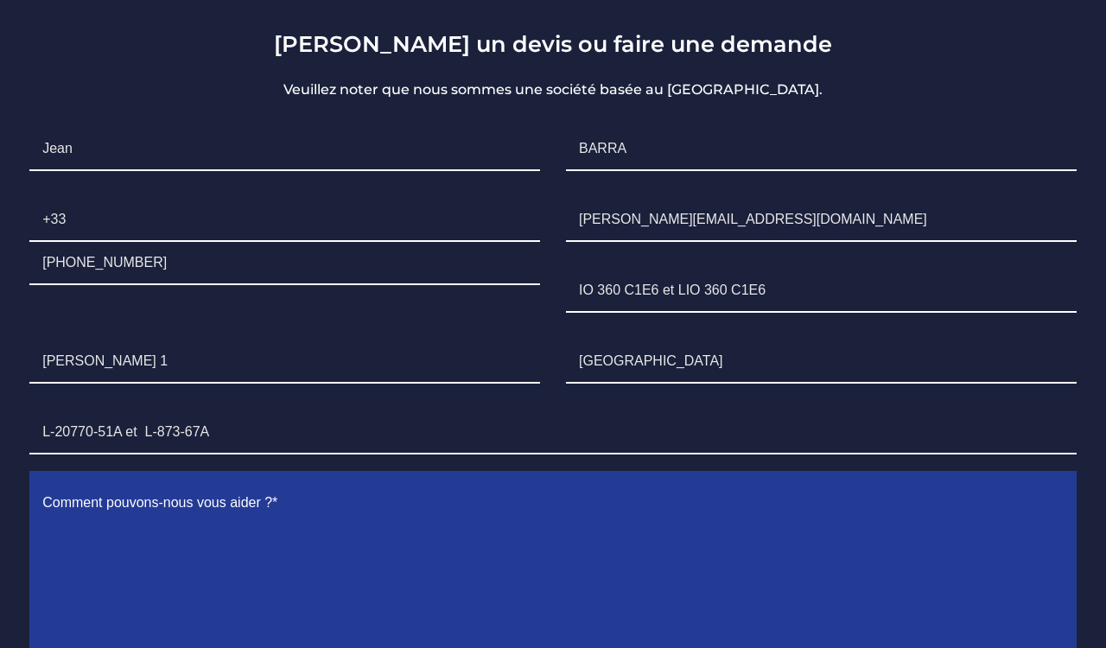
click at [197, 505] on textarea "Contact form" at bounding box center [552, 573] width 1047 height 183
type textarea "D"
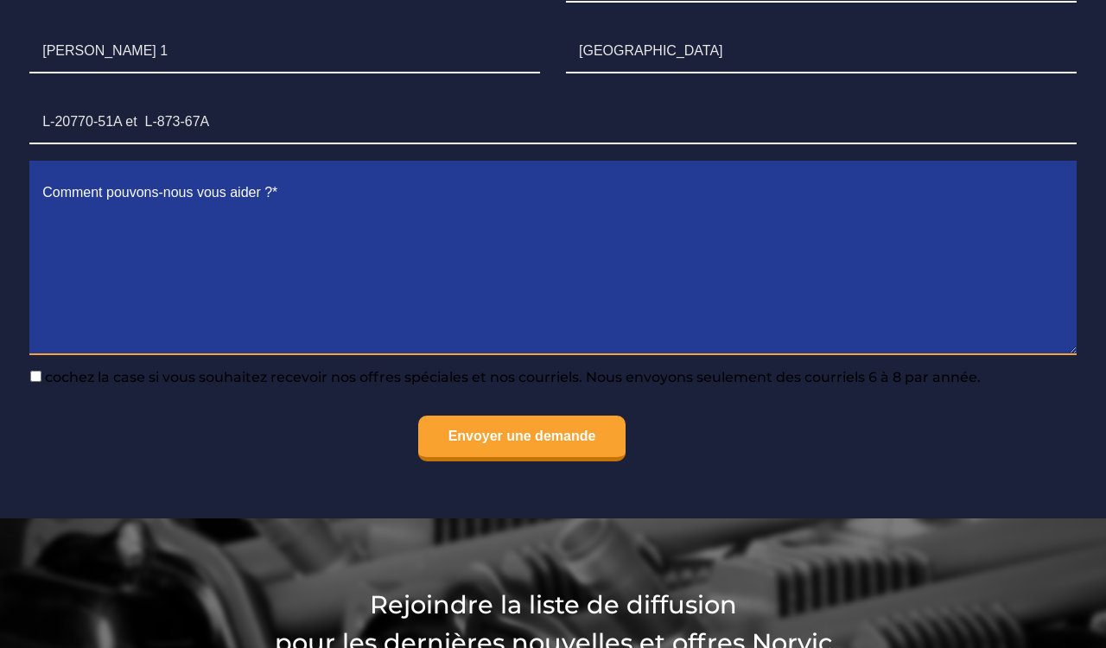
scroll to position [1740, 0]
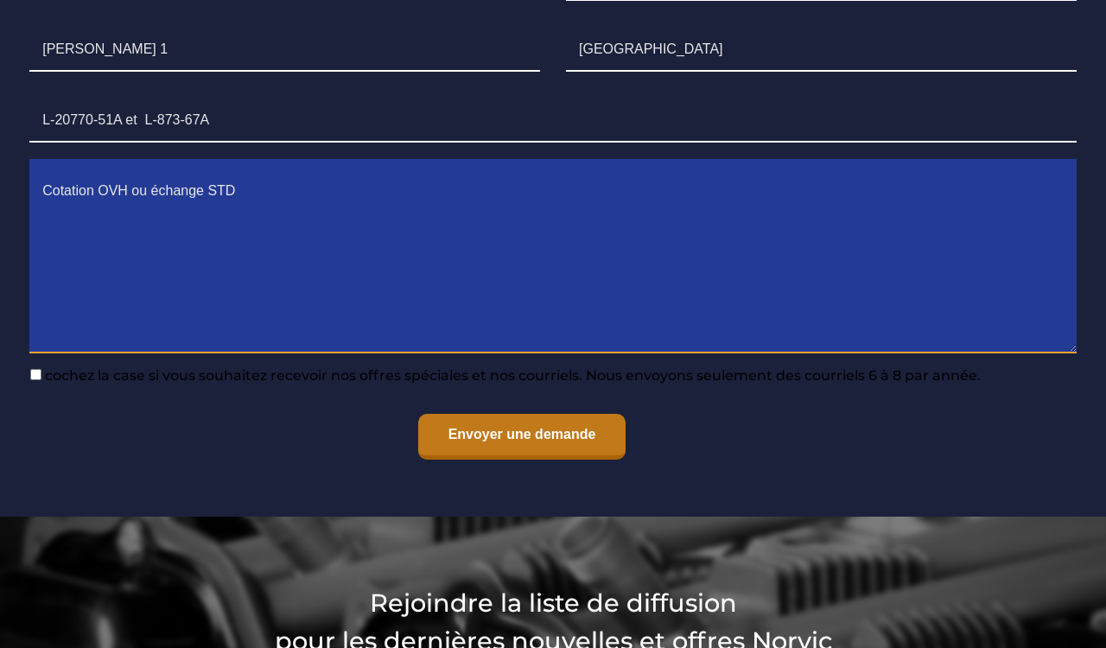
type textarea "Cotation OVH ou échange STD"
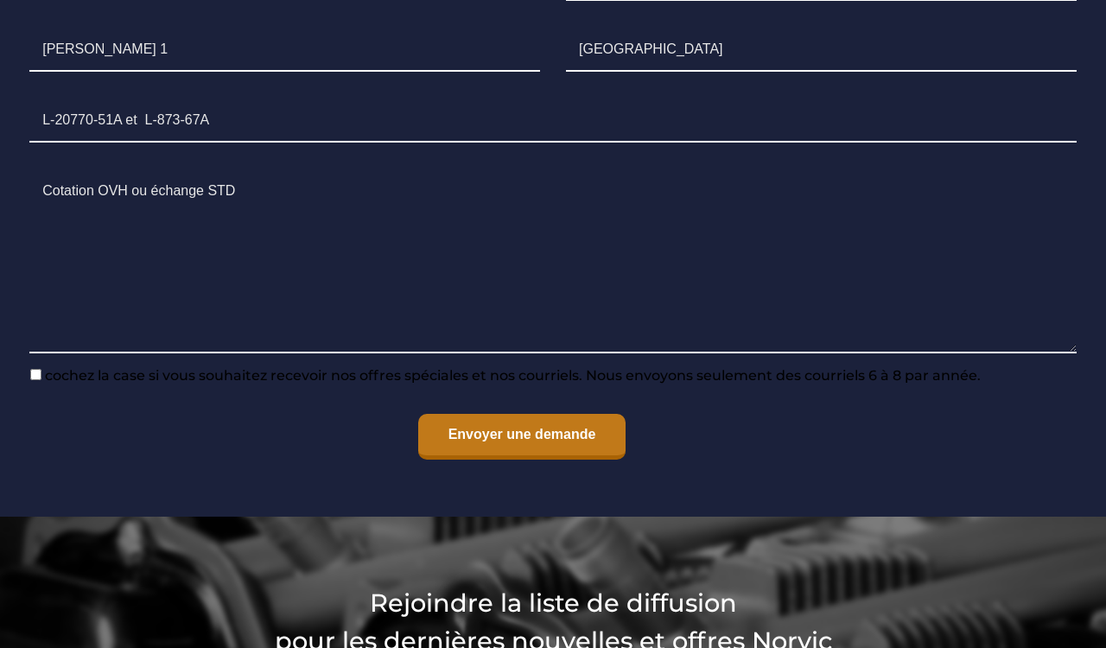
click at [454, 421] on input "Envoyer une demande" at bounding box center [522, 437] width 208 height 46
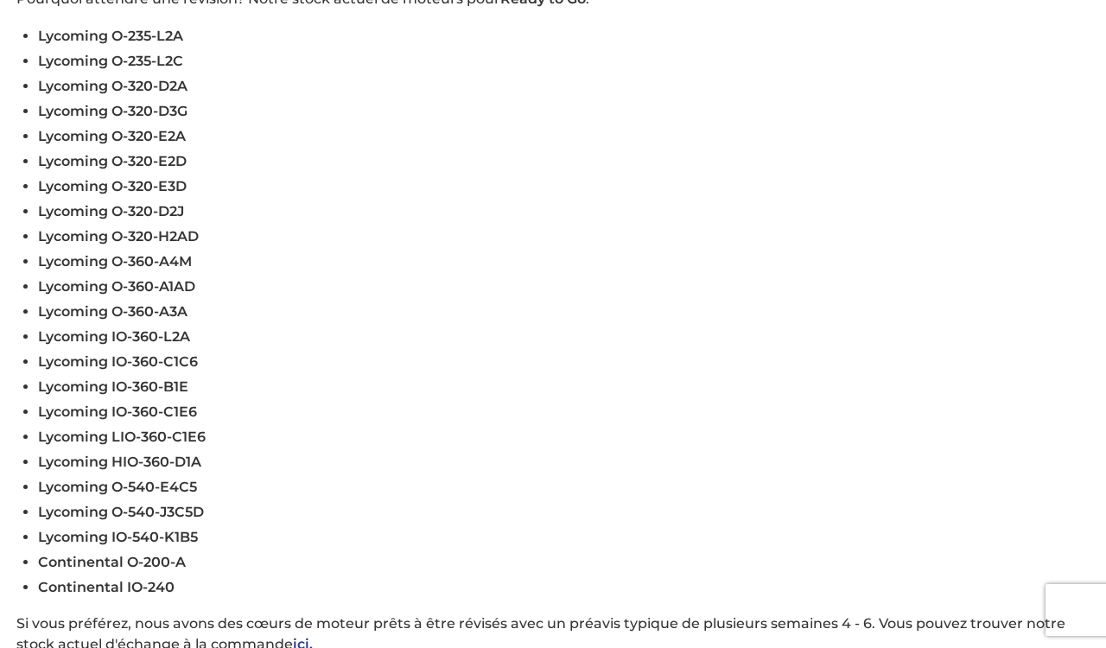
scroll to position [3, 0]
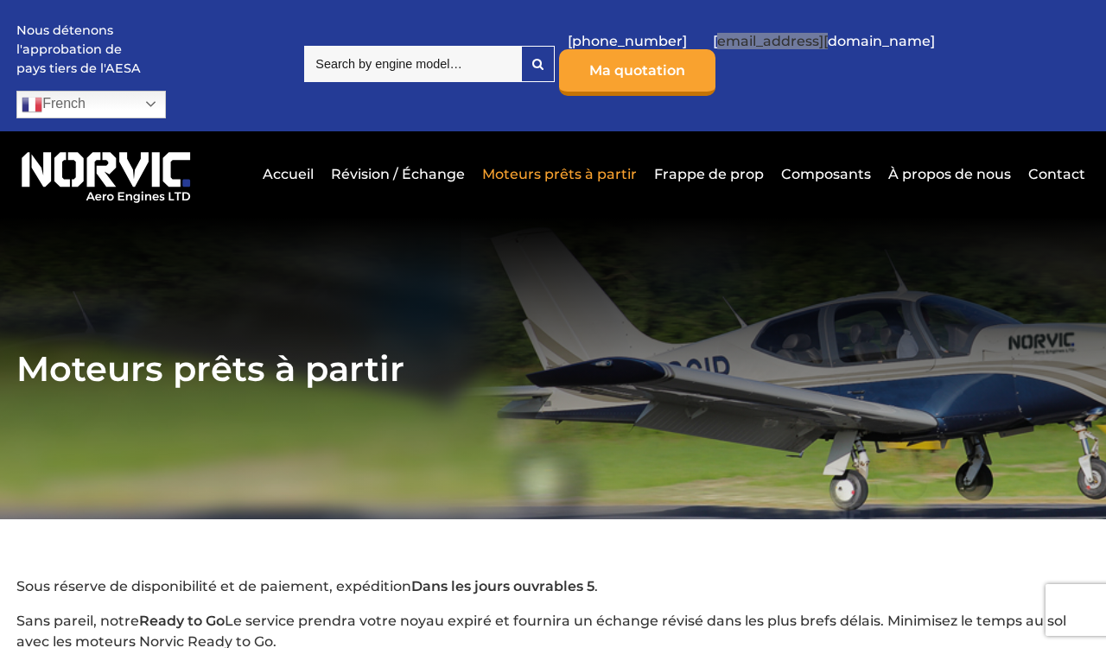
drag, startPoint x: 859, startPoint y: 53, endPoint x: 225, endPoint y: 6, distance: 634.9
click at [0, 0] on div "Nous détenons l'approbation de pays tiers de l'AESA French Dutch English French…" at bounding box center [553, 64] width 1106 height 135
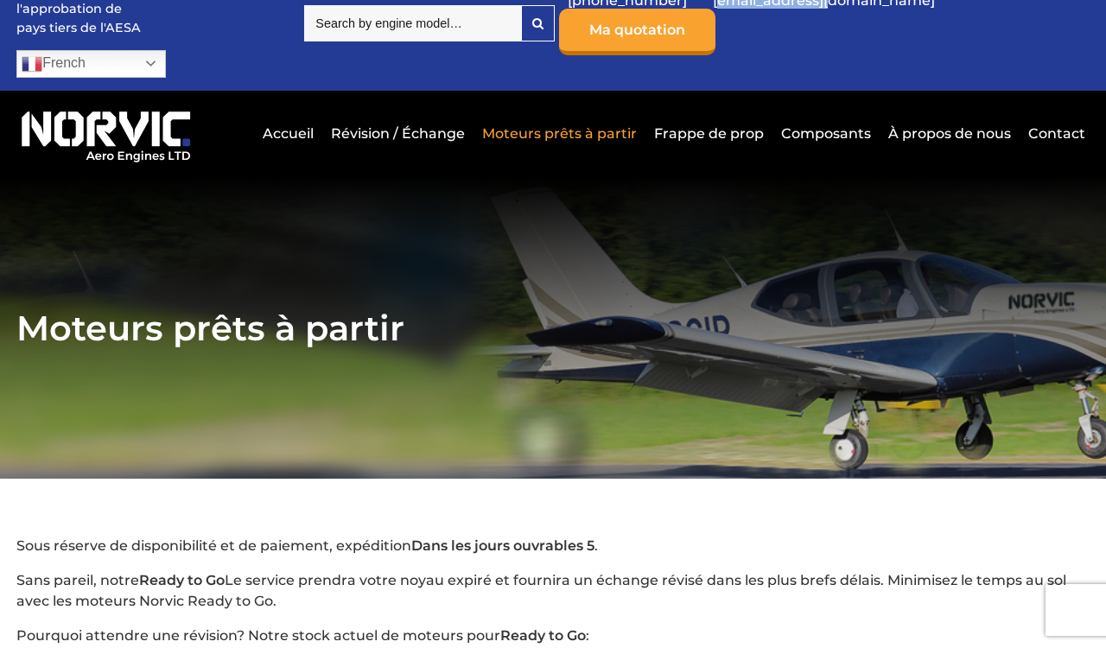
scroll to position [1381, 0]
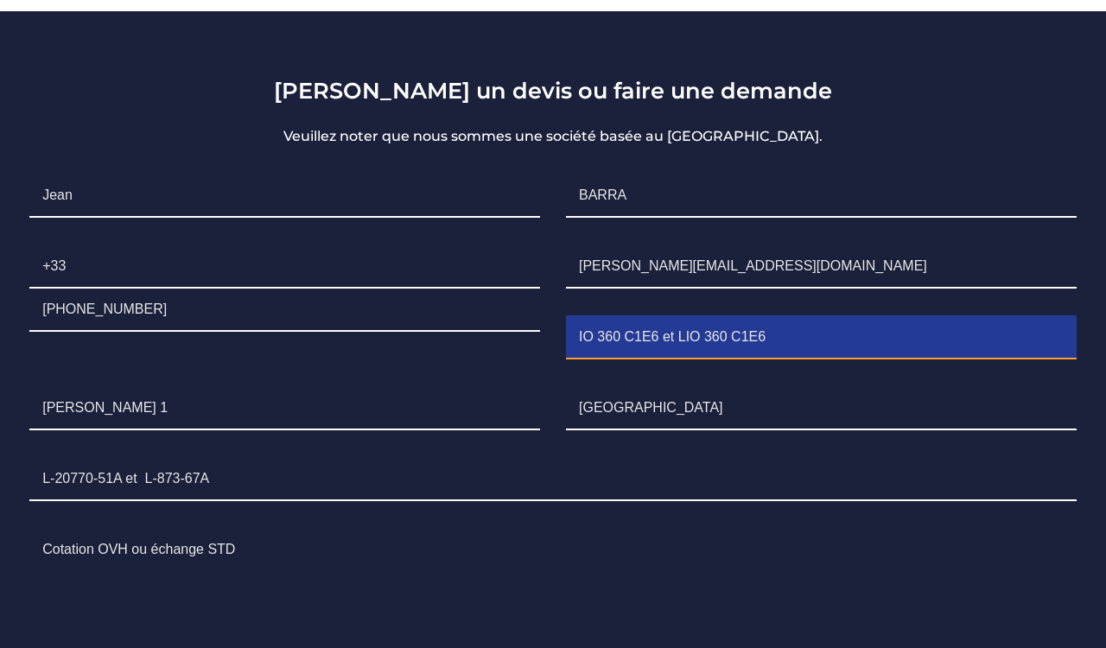
click at [790, 318] on input "IO 360 C1E6 et LIO 360 C1E6" at bounding box center [821, 337] width 511 height 43
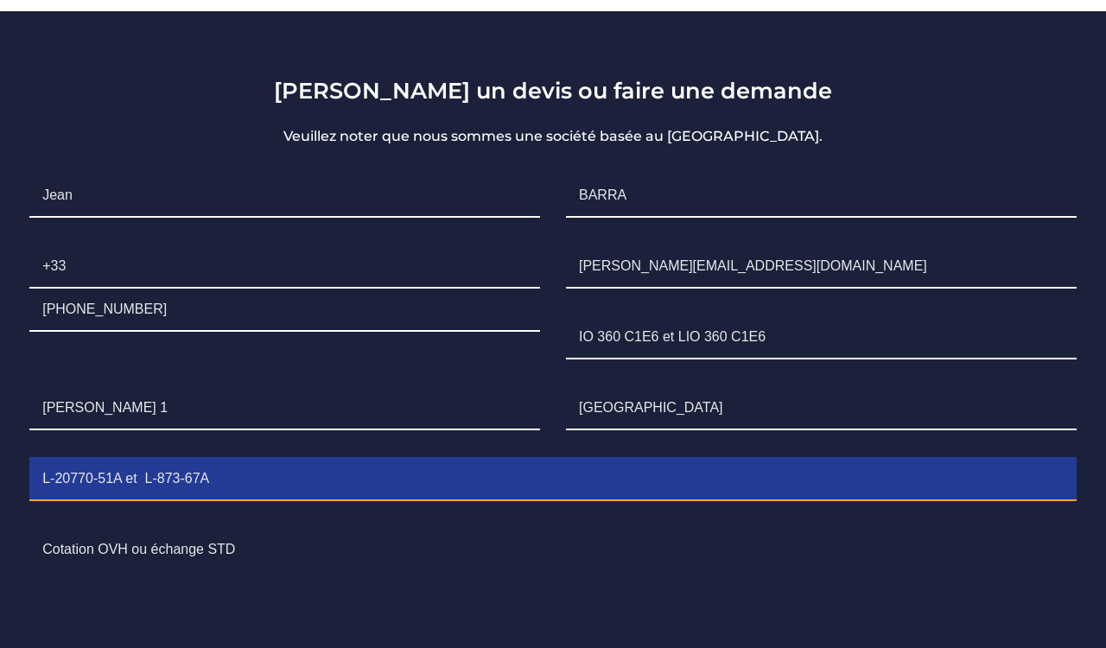
click at [200, 461] on input "L-20770-51A et L-873-67A" at bounding box center [552, 479] width 1047 height 43
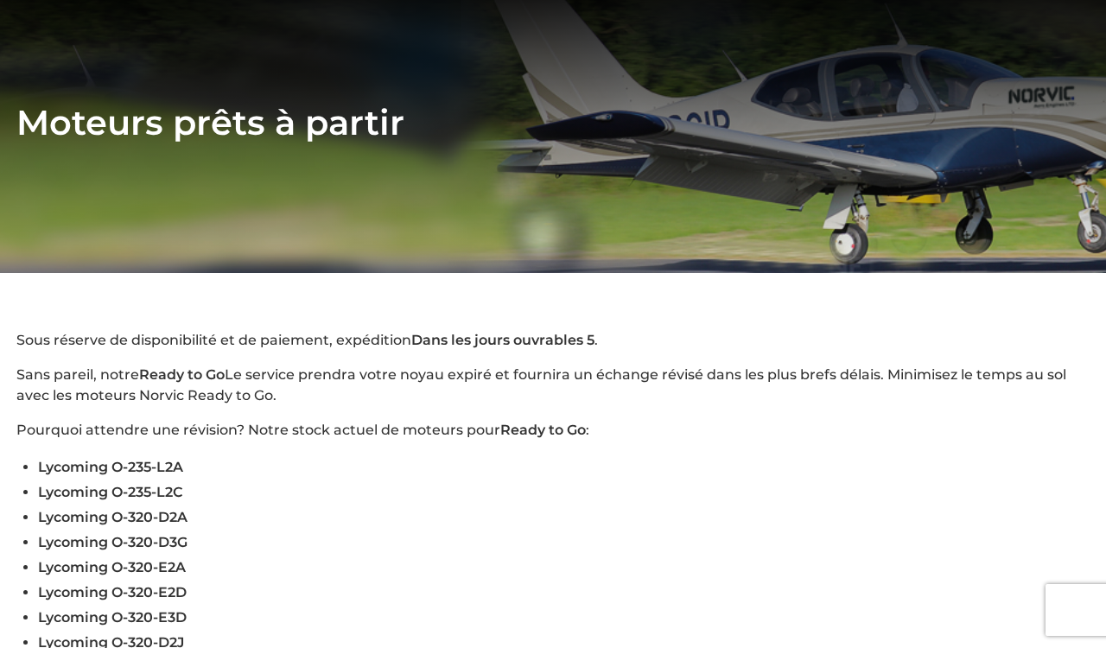
scroll to position [0, 0]
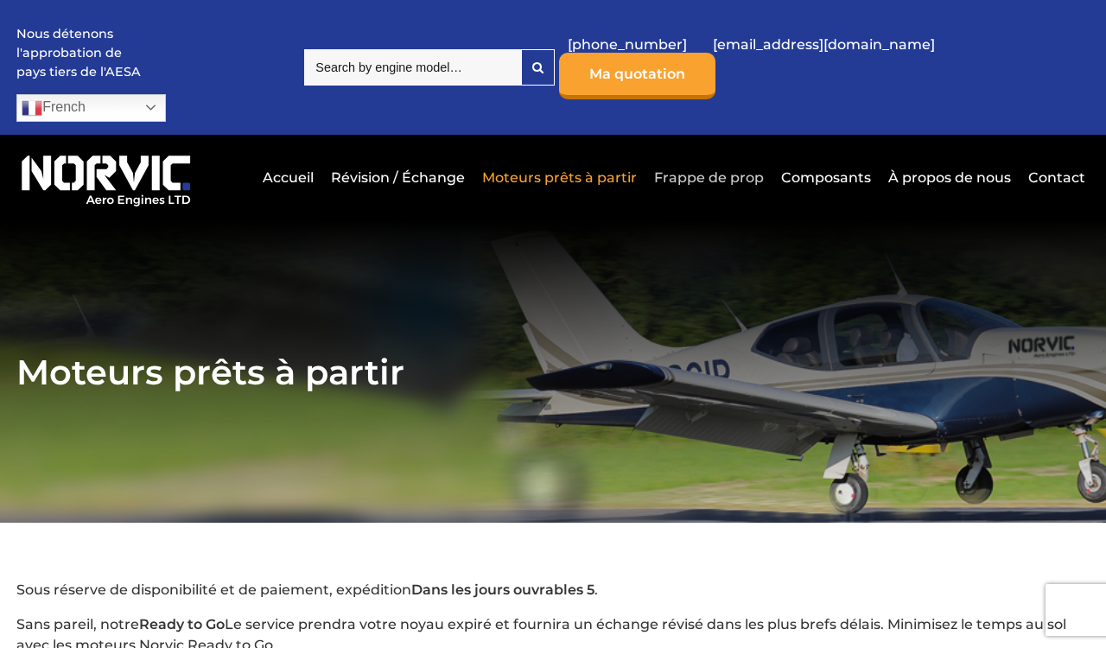
click at [711, 156] on link "Frappe de prop" at bounding box center [709, 177] width 118 height 42
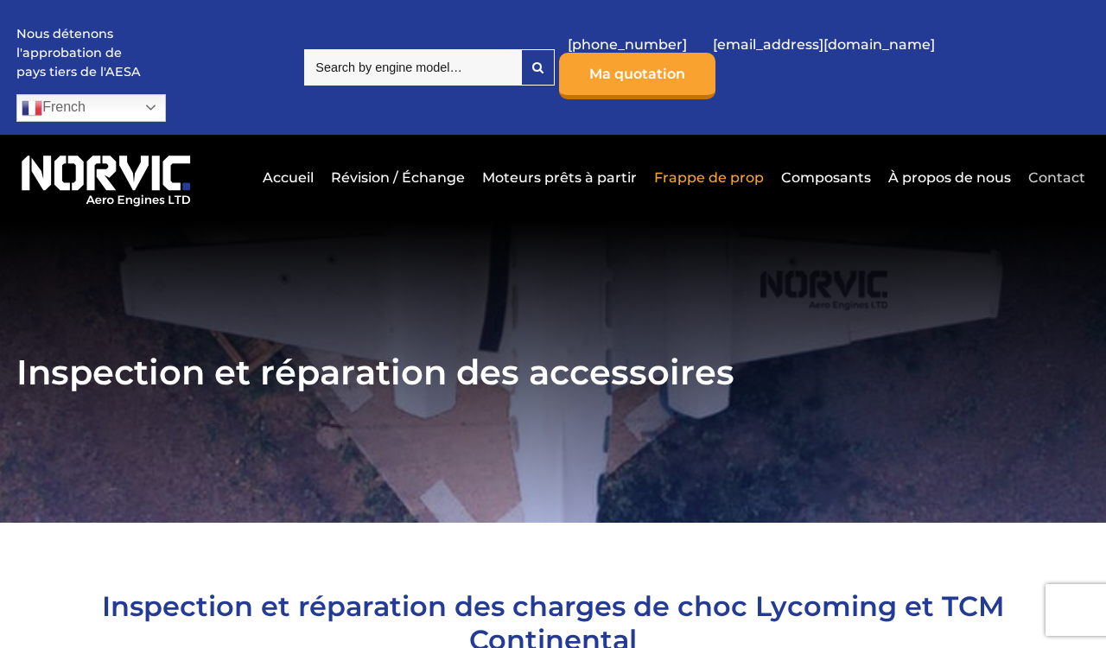
click at [1035, 159] on link "Contact" at bounding box center [1054, 177] width 61 height 42
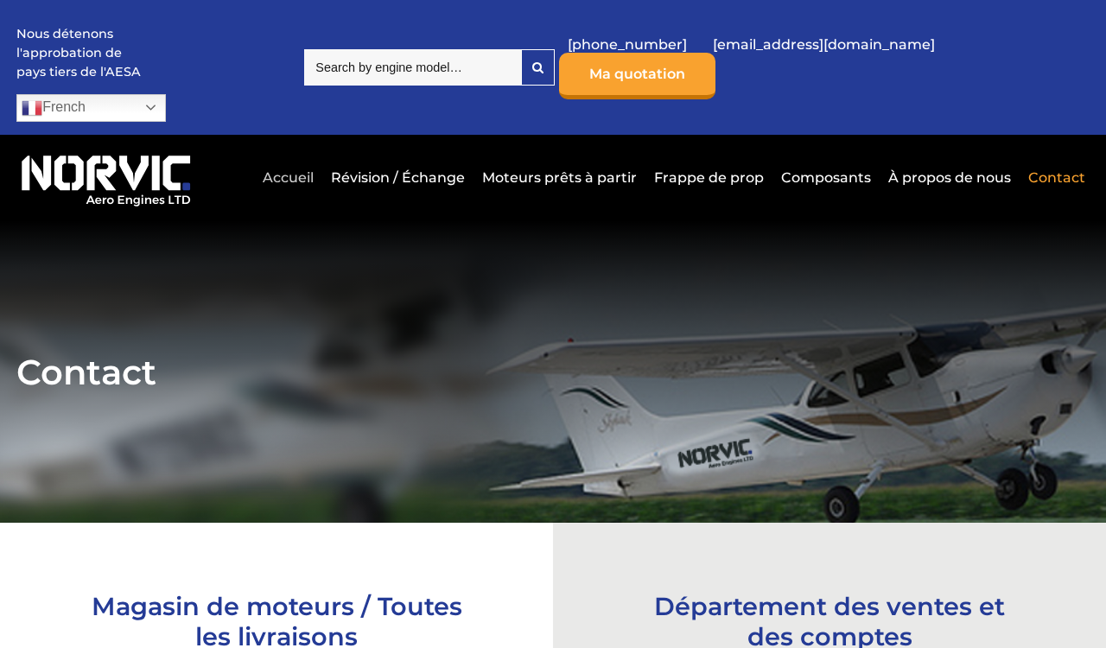
click at [287, 156] on link "Accueil" at bounding box center [288, 177] width 60 height 42
